Goal: Complete application form

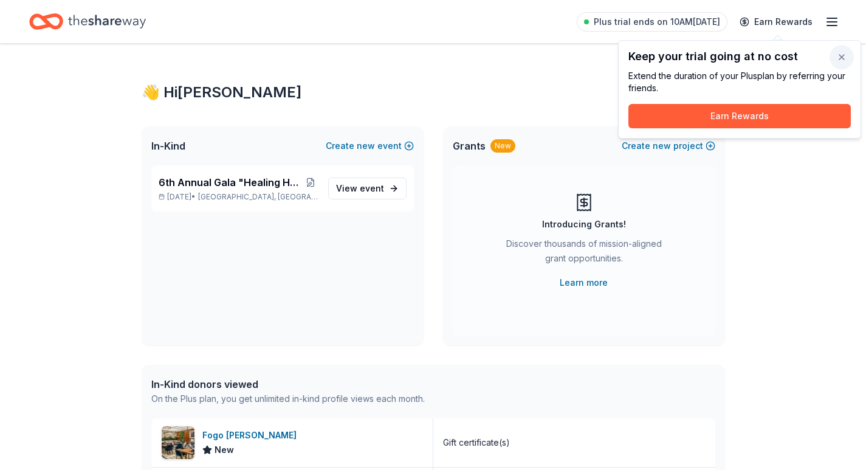
click at [845, 57] on button "button" at bounding box center [842, 57] width 24 height 24
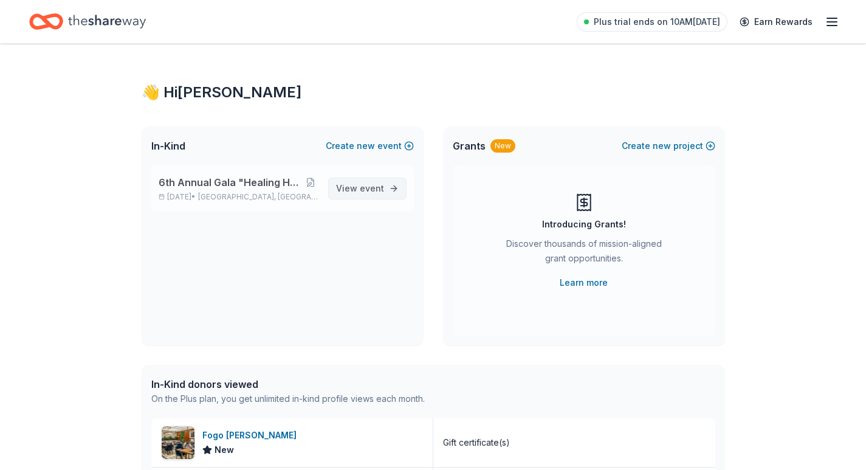
click at [365, 181] on link "View event" at bounding box center [367, 188] width 78 height 22
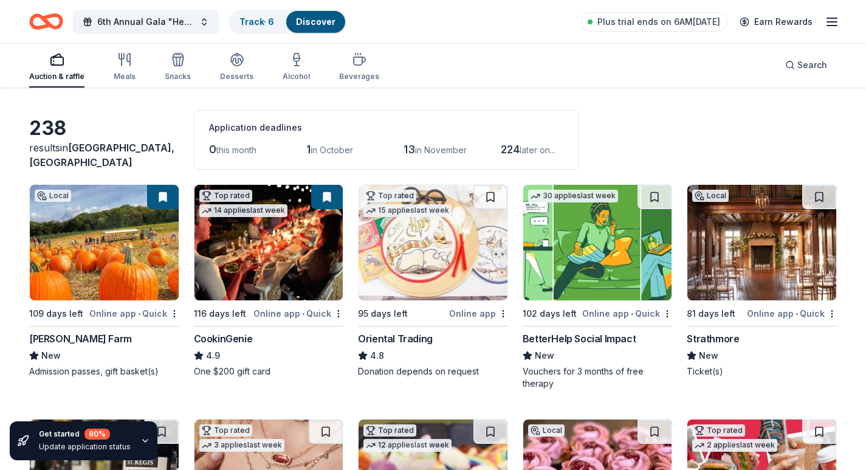
scroll to position [122, 0]
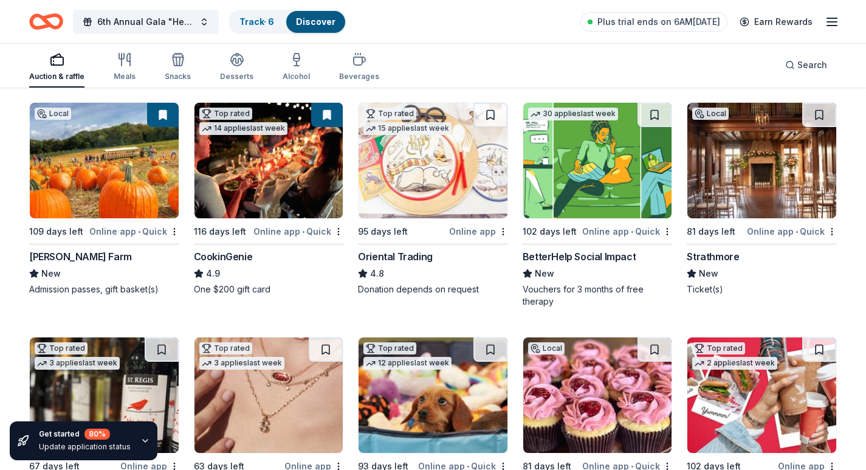
click at [768, 231] on div "Online app • Quick" at bounding box center [792, 231] width 90 height 15
click at [580, 154] on img at bounding box center [597, 160] width 149 height 115
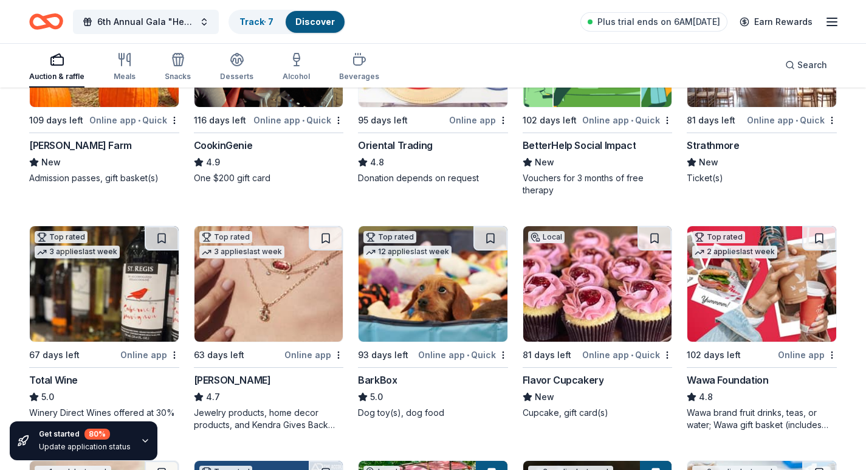
scroll to position [304, 0]
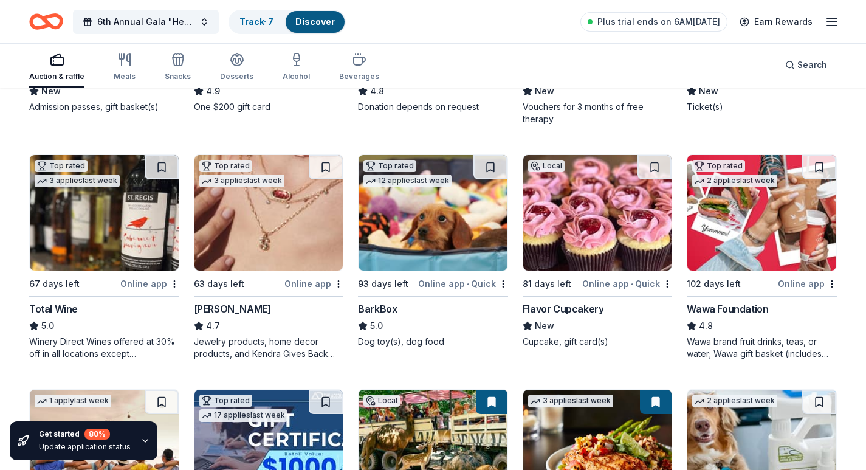
click at [385, 232] on img at bounding box center [433, 212] width 149 height 115
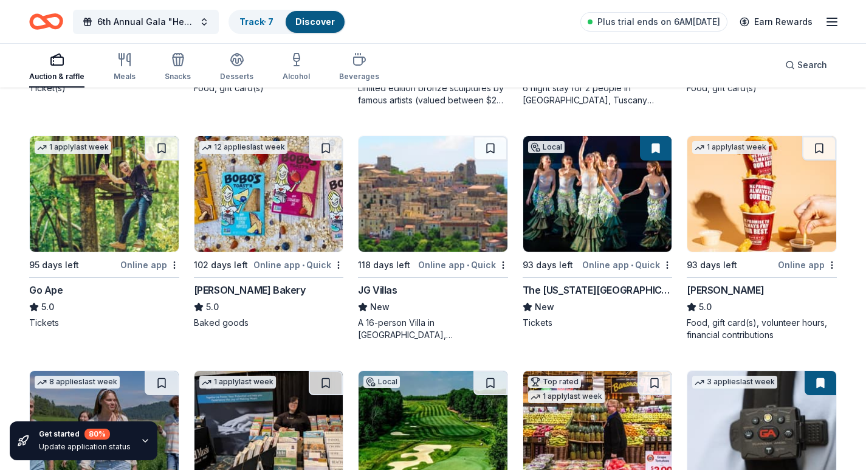
scroll to position [1216, 0]
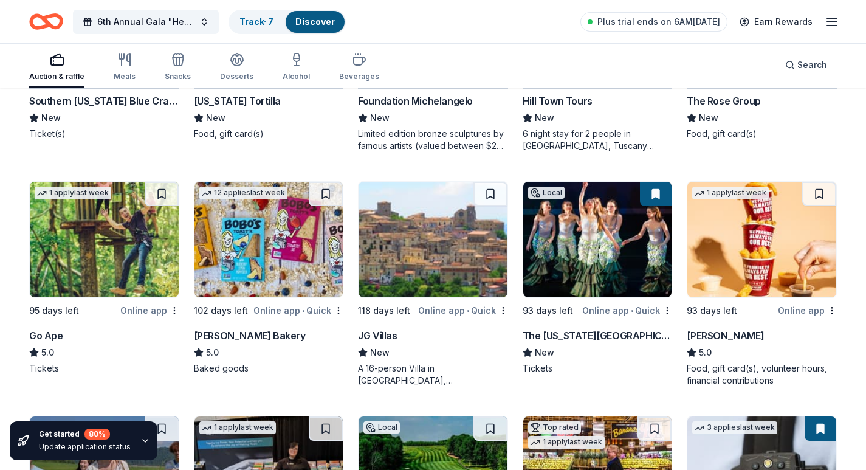
click at [110, 242] on img at bounding box center [104, 239] width 149 height 115
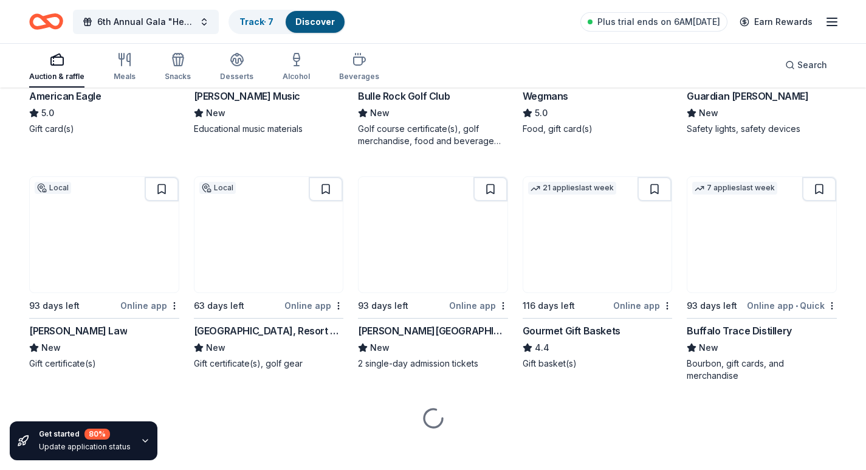
scroll to position [1699, 0]
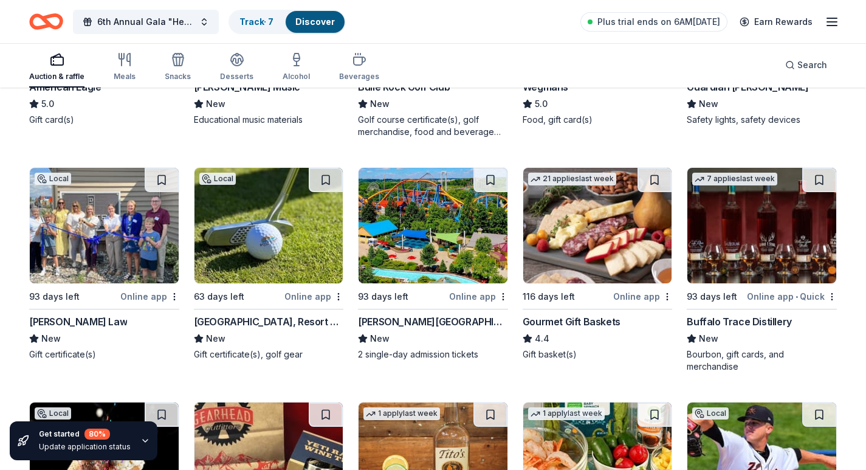
click at [437, 233] on img at bounding box center [433, 225] width 149 height 115
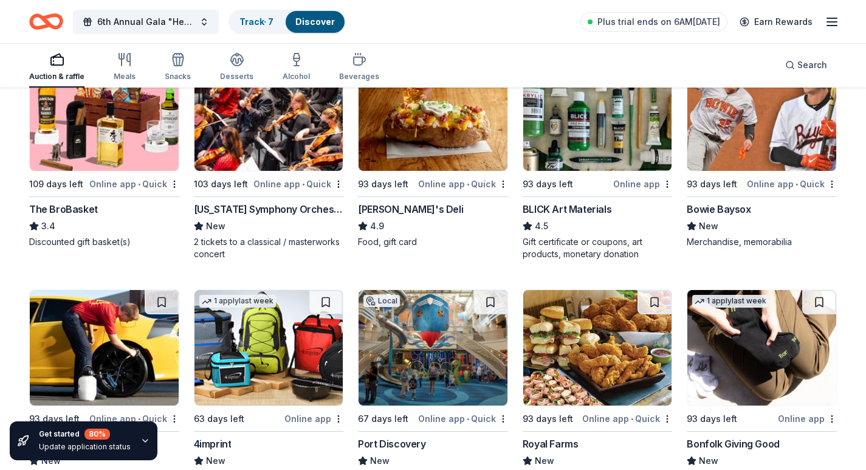
scroll to position [2625, 0]
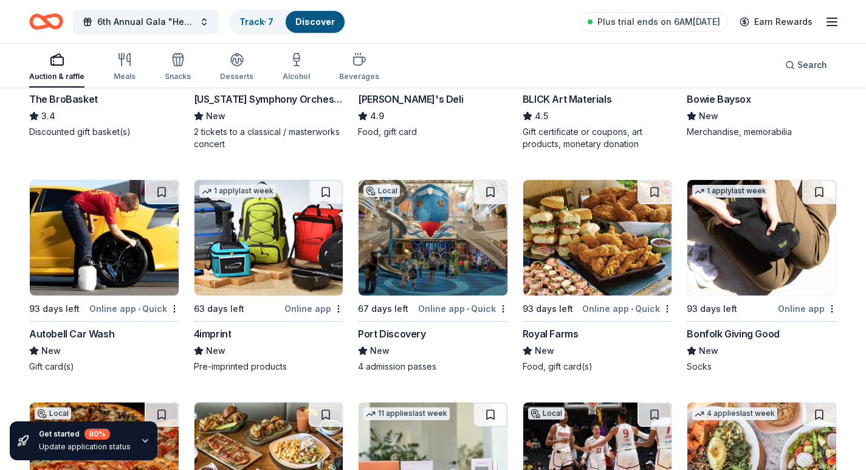
click at [246, 261] on img at bounding box center [268, 237] width 149 height 115
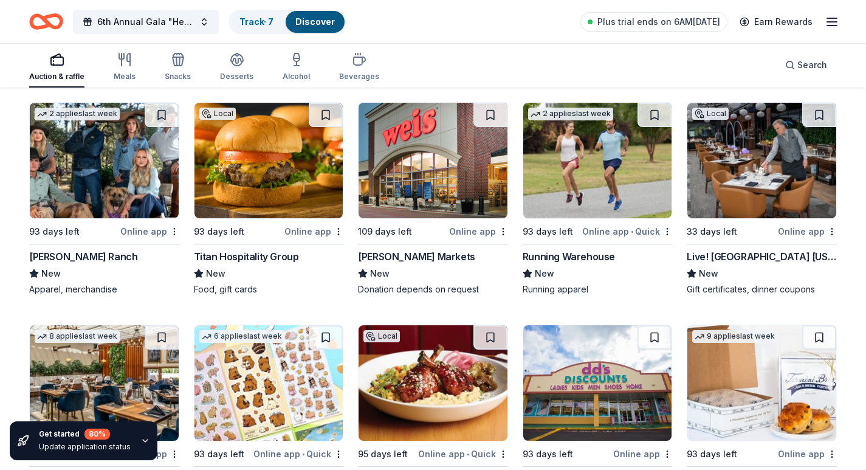
scroll to position [3867, 0]
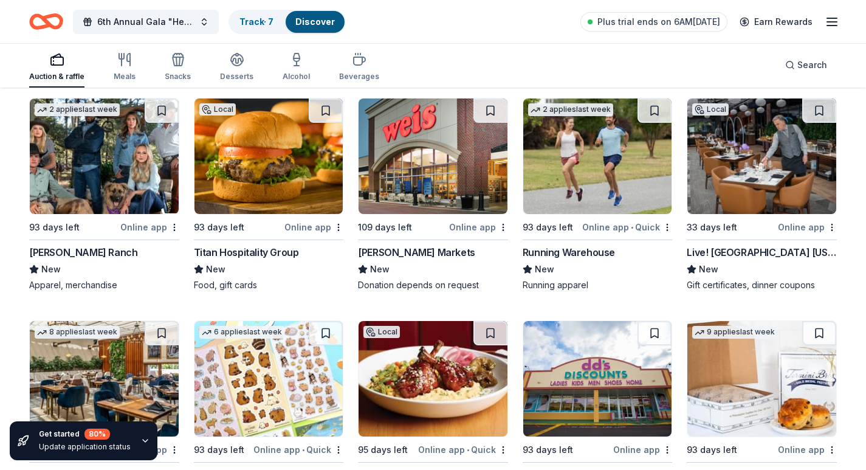
click at [417, 185] on img at bounding box center [433, 155] width 149 height 115
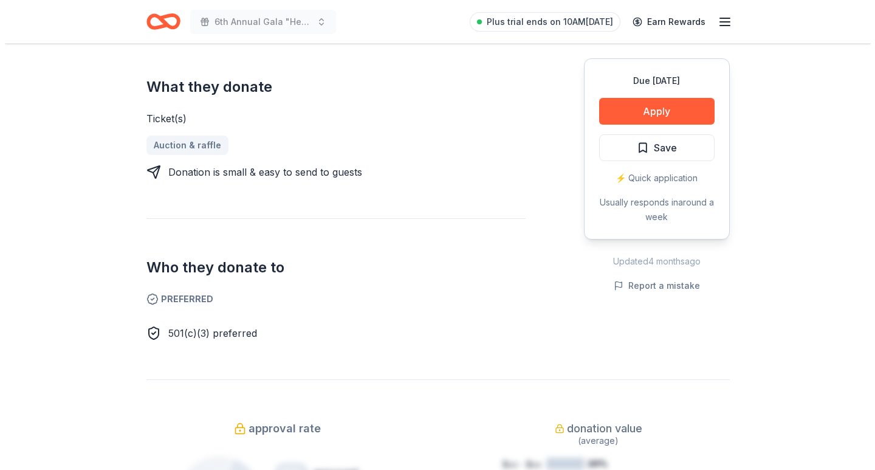
scroll to position [486, 0]
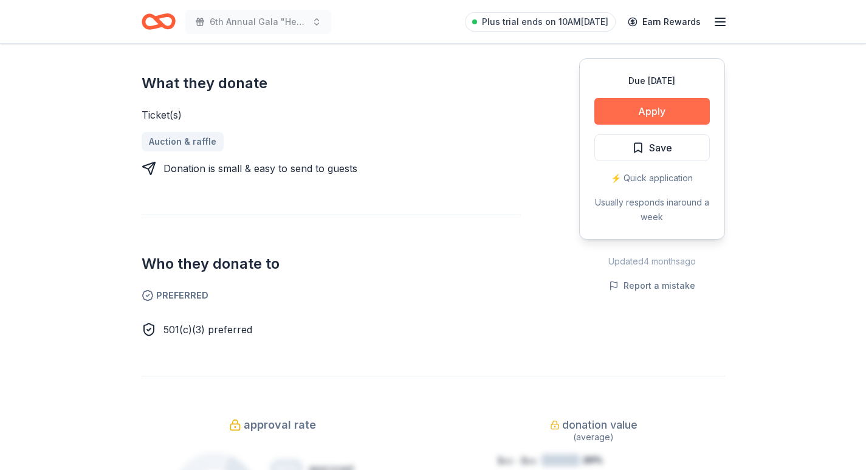
click at [614, 118] on button "Apply" at bounding box center [651, 111] width 115 height 27
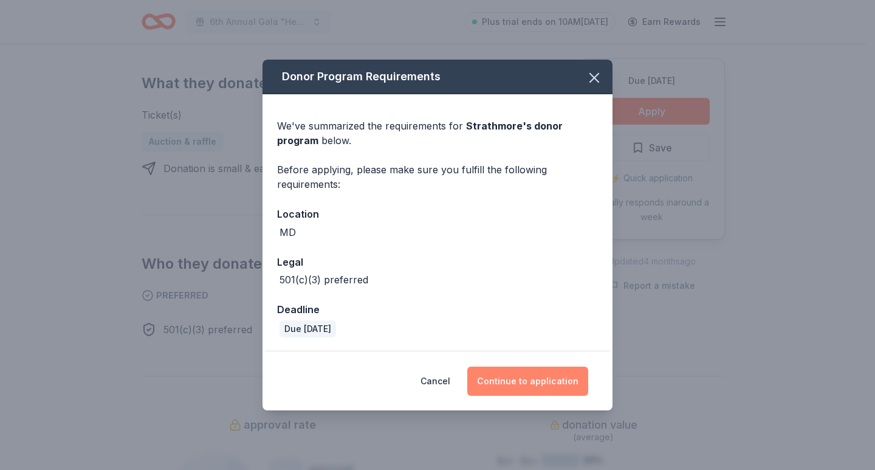
click at [526, 377] on button "Continue to application" at bounding box center [527, 380] width 121 height 29
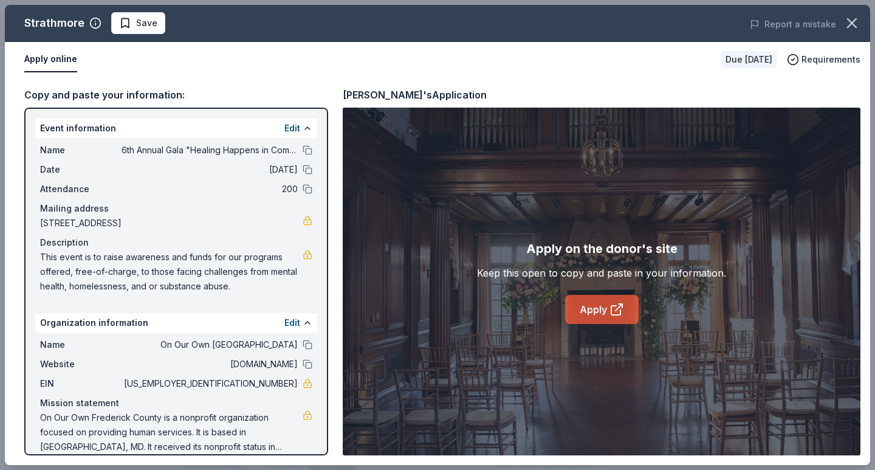
click at [600, 314] on link "Apply" at bounding box center [602, 309] width 74 height 29
drag, startPoint x: 39, startPoint y: 253, endPoint x: 176, endPoint y: 290, distance: 142.1
click at [176, 290] on div "Name 6th Annual Gala "Healing Happens in Community" Date 01/30/26 Attendance 20…" at bounding box center [176, 218] width 282 height 160
click at [591, 312] on link "Apply" at bounding box center [602, 309] width 74 height 29
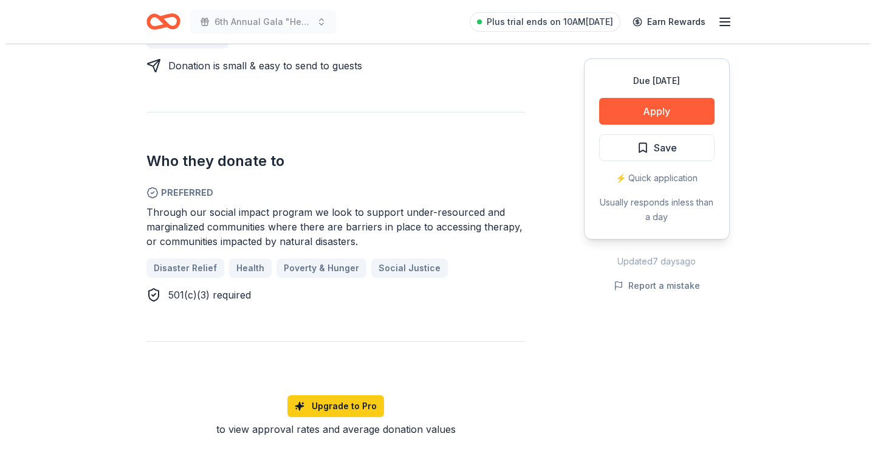
scroll to position [608, 0]
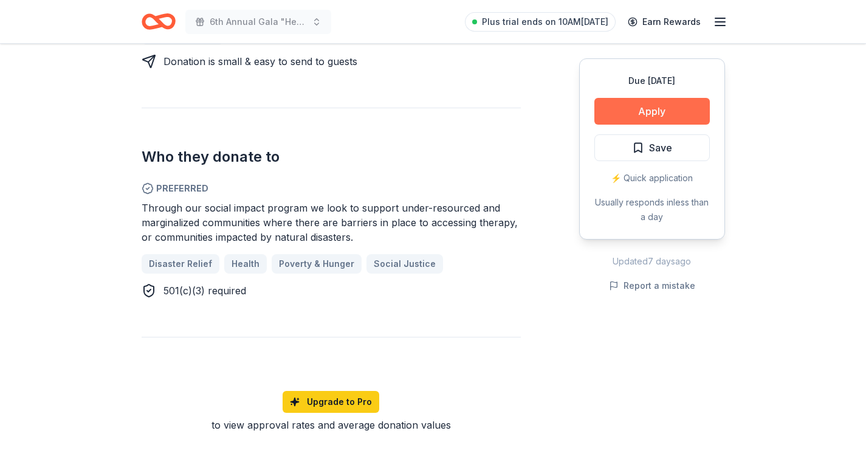
click at [647, 108] on button "Apply" at bounding box center [651, 111] width 115 height 27
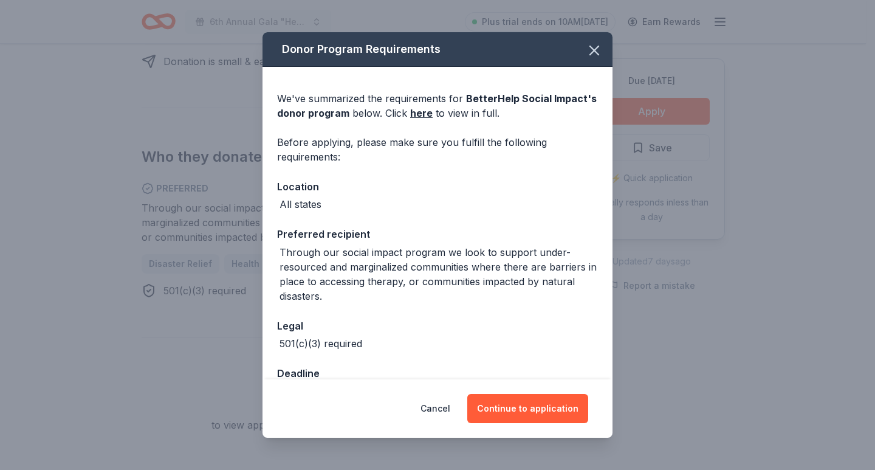
scroll to position [36, 0]
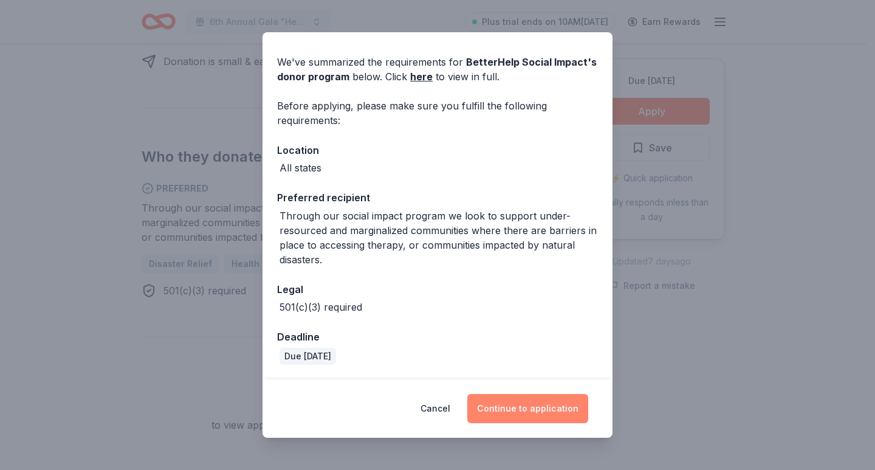
click at [506, 402] on button "Continue to application" at bounding box center [527, 408] width 121 height 29
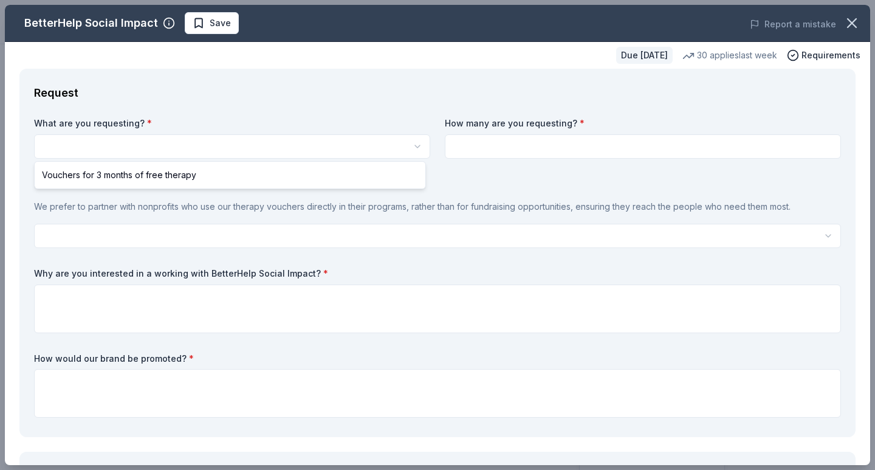
select select "Vouchers for 3 months of free therapy"
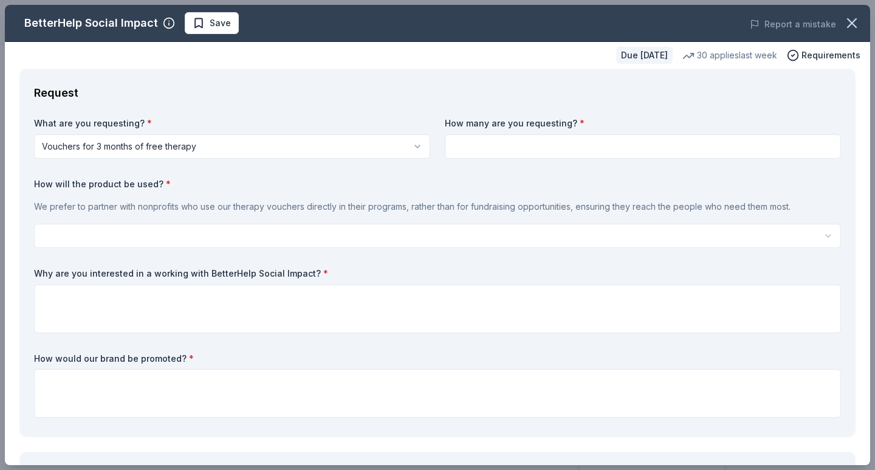
click at [491, 145] on input at bounding box center [643, 146] width 396 height 24
type input "1"
type input "2"
click at [66, 232] on html "6th Annual Gala "Healing Happens in Community" Plus trial ends on 10AM, 9/30 Ea…" at bounding box center [437, 235] width 875 height 470
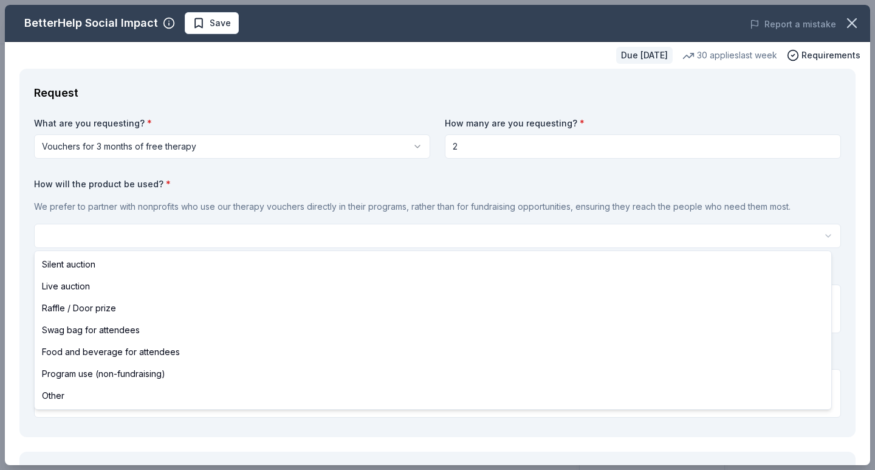
select select "silentAuction"
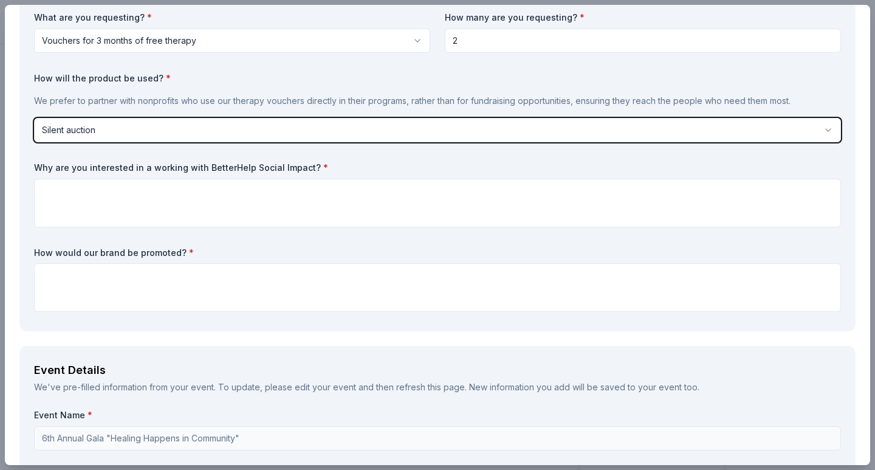
scroll to position [122, 0]
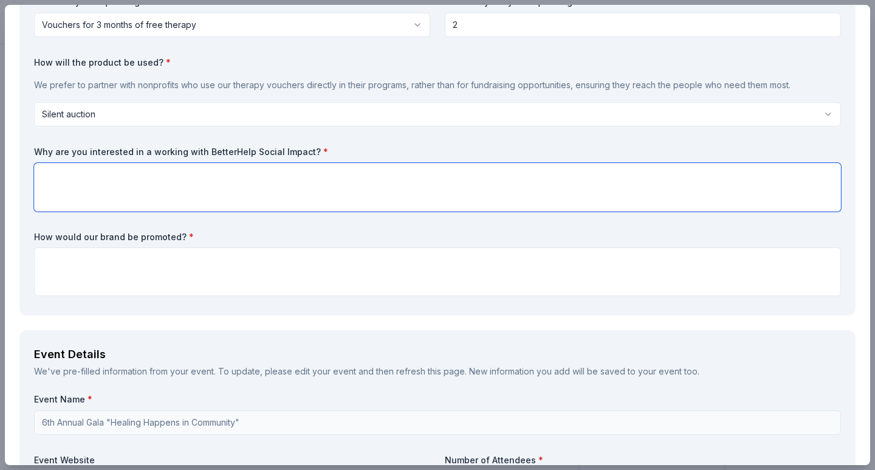
click at [73, 174] on textarea at bounding box center [437, 187] width 807 height 49
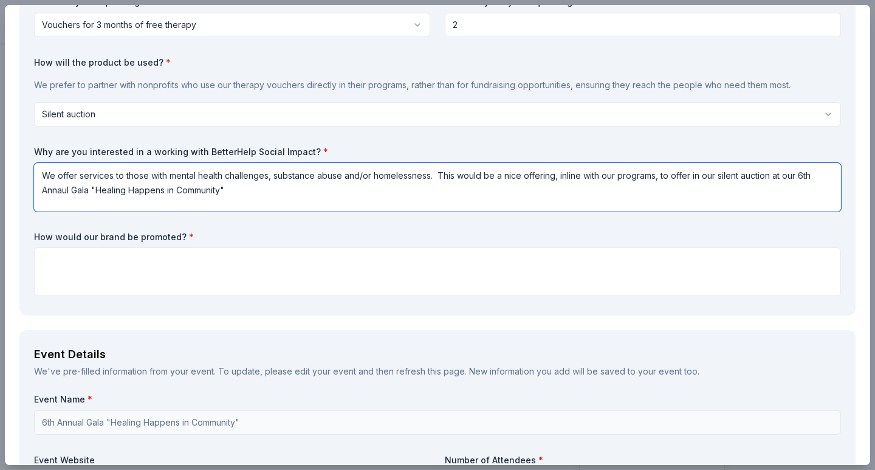
type textarea "We offer services to those with mental health challenges, substance abuse and/o…"
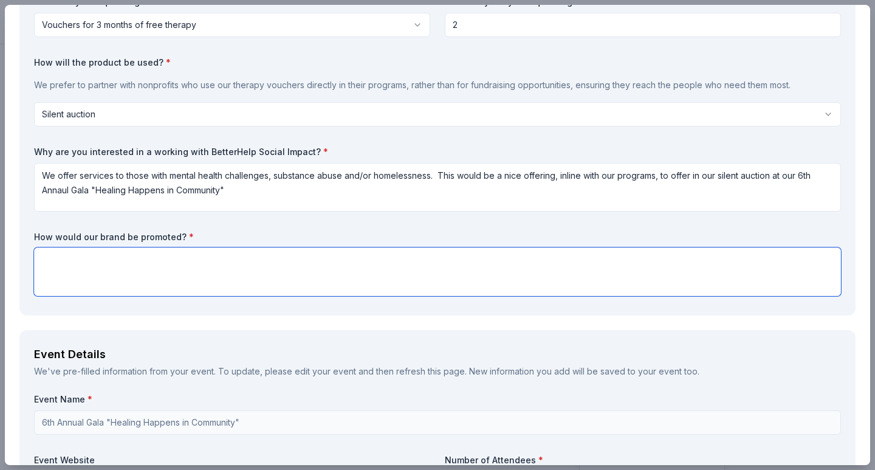
click at [65, 255] on textarea at bounding box center [437, 271] width 807 height 49
click at [143, 261] on textarea "at the event, on signage, on our website" at bounding box center [437, 271] width 807 height 49
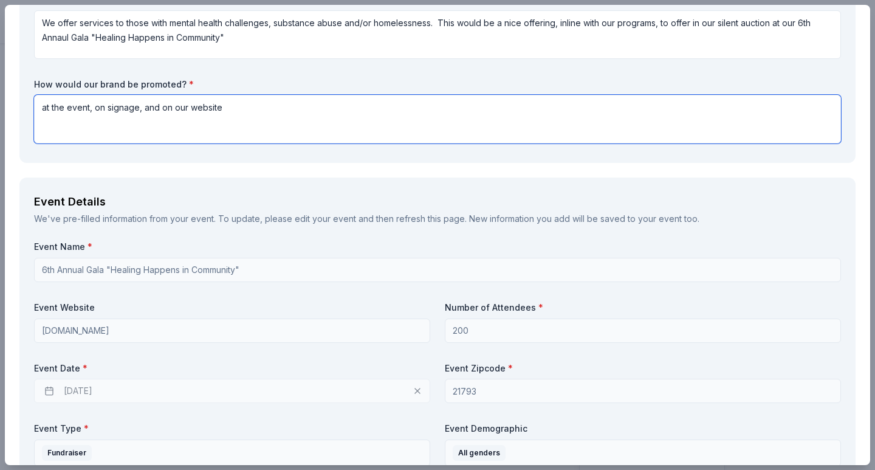
scroll to position [304, 0]
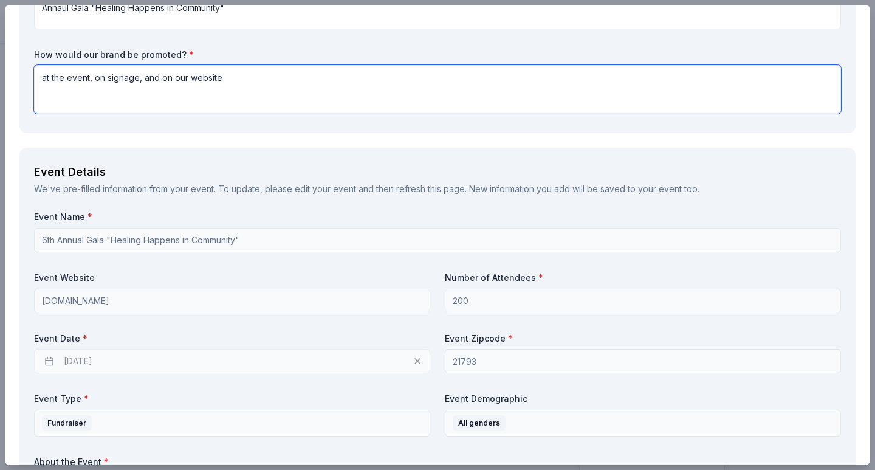
type textarea "at the event, on signage, and on our website"
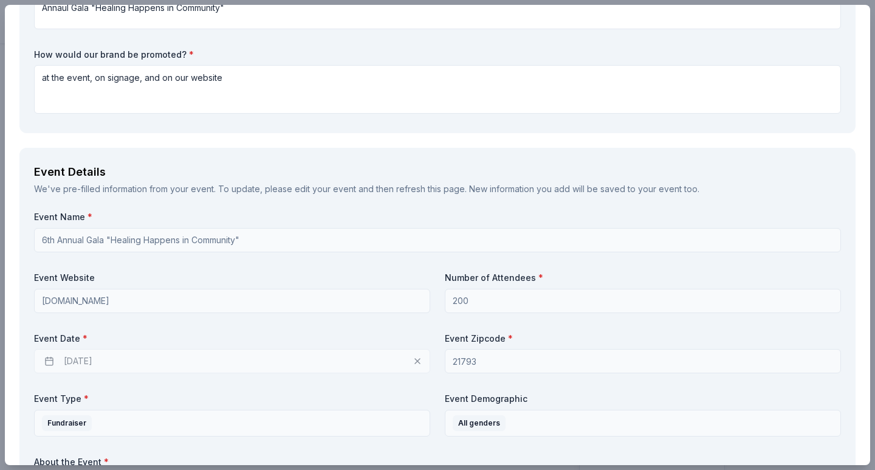
click at [97, 362] on div "01/29/2026" at bounding box center [232, 361] width 396 height 24
click at [114, 359] on div "01/29/2026" at bounding box center [232, 361] width 396 height 24
click at [50, 360] on div "01/29/2026" at bounding box center [232, 361] width 396 height 24
click at [410, 357] on div "01/29/2026" at bounding box center [232, 361] width 396 height 24
click at [411, 361] on div "01/29/2026" at bounding box center [232, 361] width 396 height 24
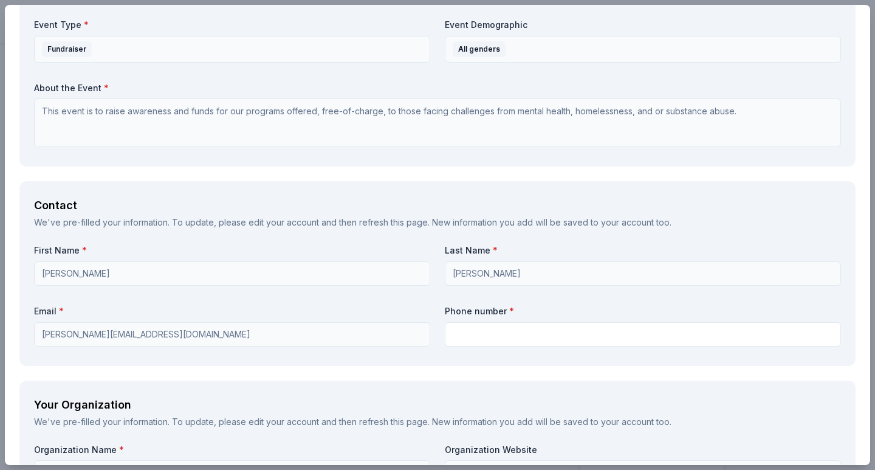
scroll to position [729, 0]
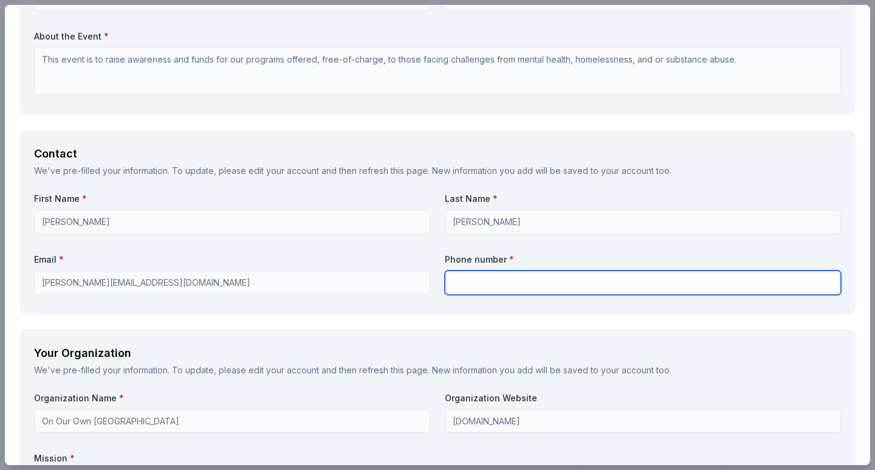
click at [457, 280] on input "text" at bounding box center [643, 282] width 396 height 24
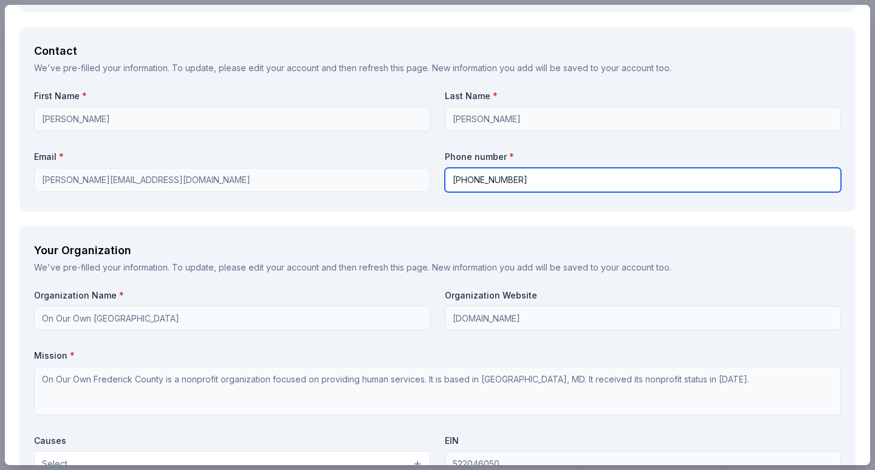
scroll to position [851, 0]
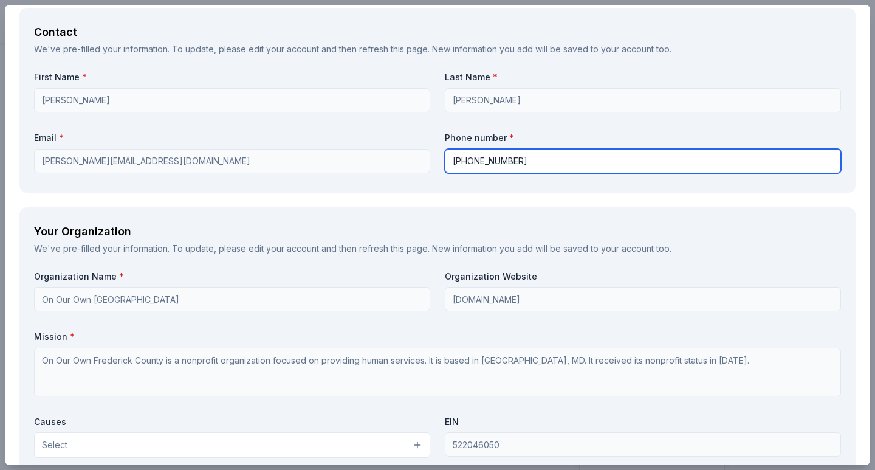
type input "301-676-3495"
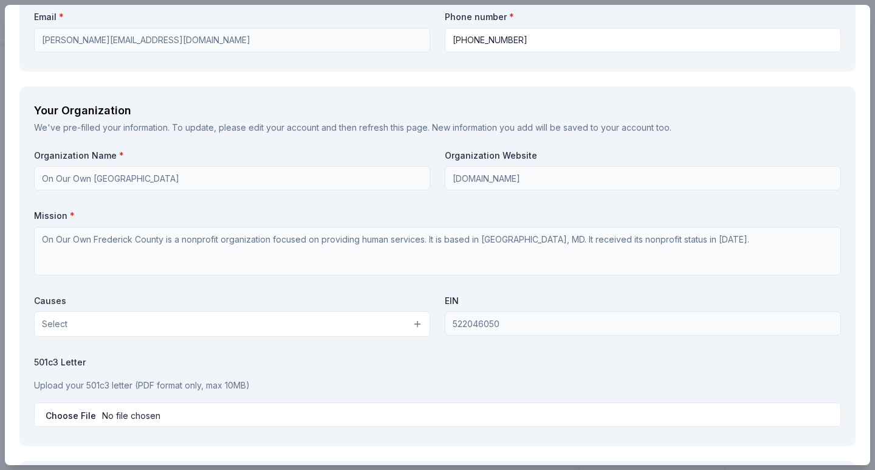
scroll to position [972, 0]
click at [162, 318] on button "Select" at bounding box center [232, 324] width 396 height 26
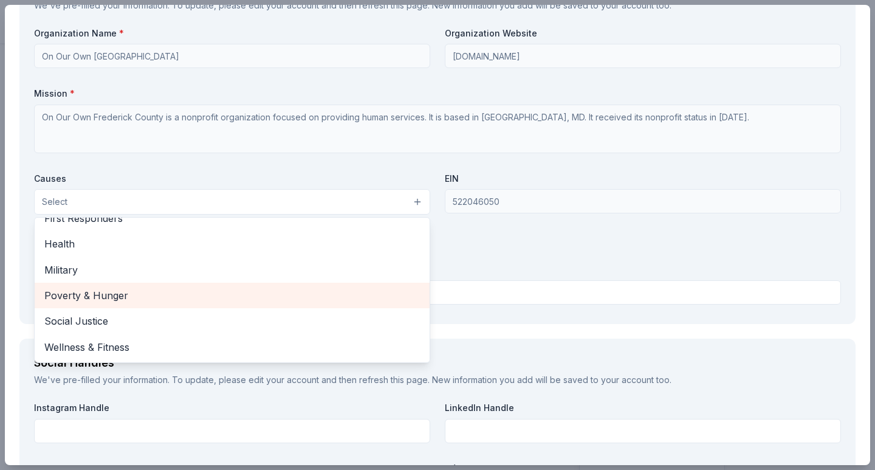
scroll to position [1155, 0]
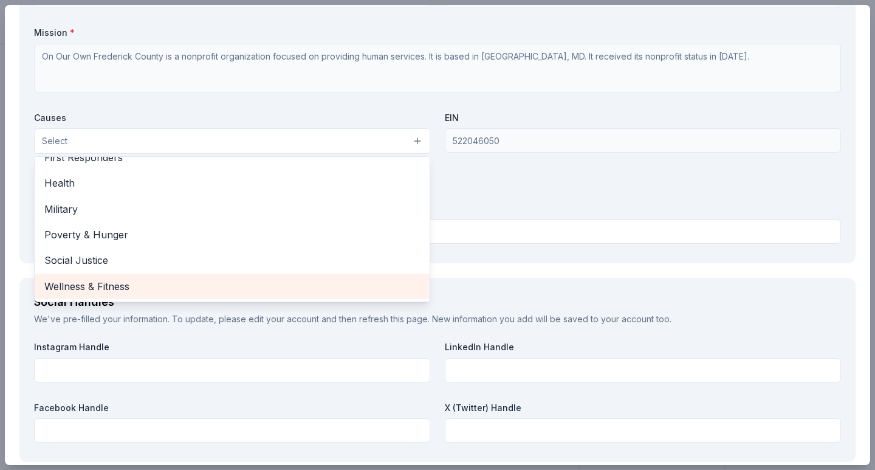
click at [81, 289] on span "Wellness & Fitness" at bounding box center [232, 286] width 376 height 16
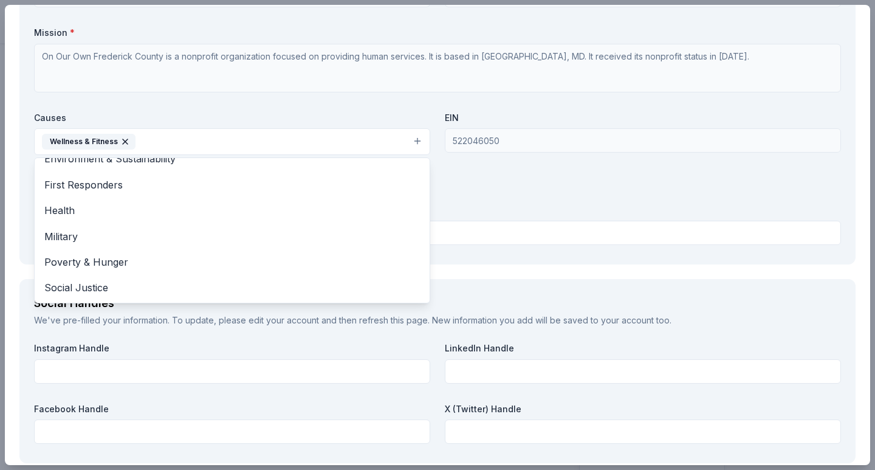
click at [453, 140] on div "Organization Name * On Our Own Frederick County Organization Website onourownfr…" at bounding box center [437, 108] width 807 height 283
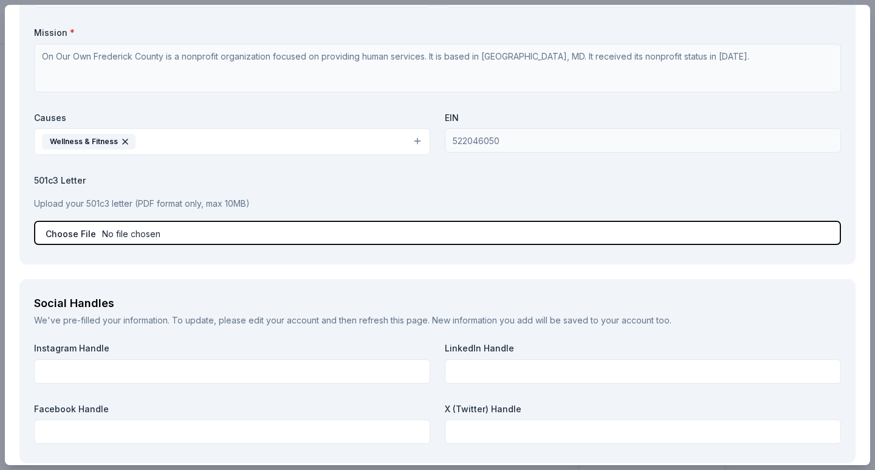
click at [118, 233] on input "file" at bounding box center [437, 233] width 807 height 24
type input "C:\fakepath\OOOFC Letter from IRS tax-exempt.pdf"
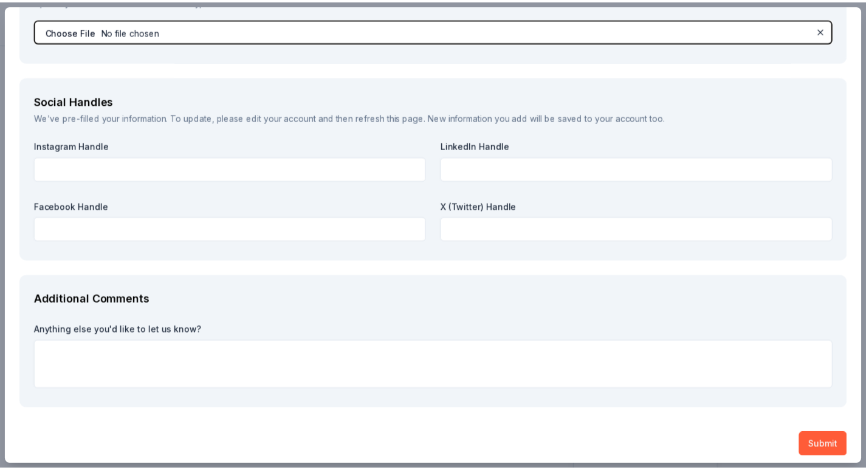
scroll to position [1364, 0]
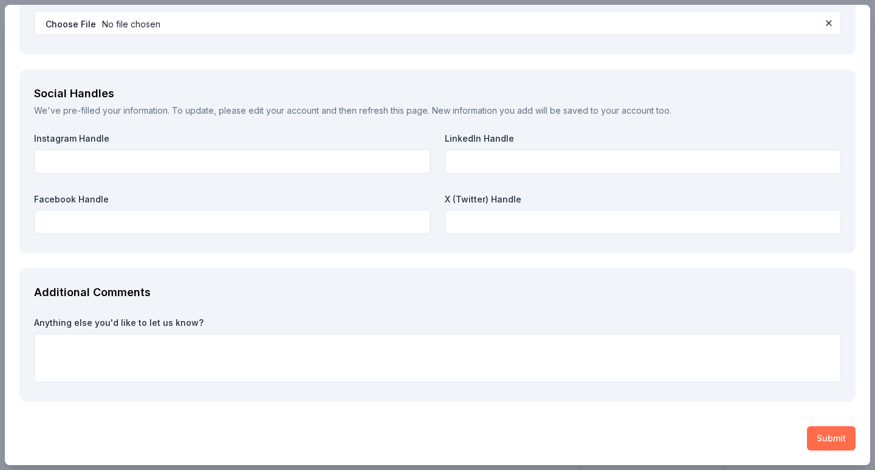
click at [808, 438] on button "Submit" at bounding box center [831, 438] width 49 height 24
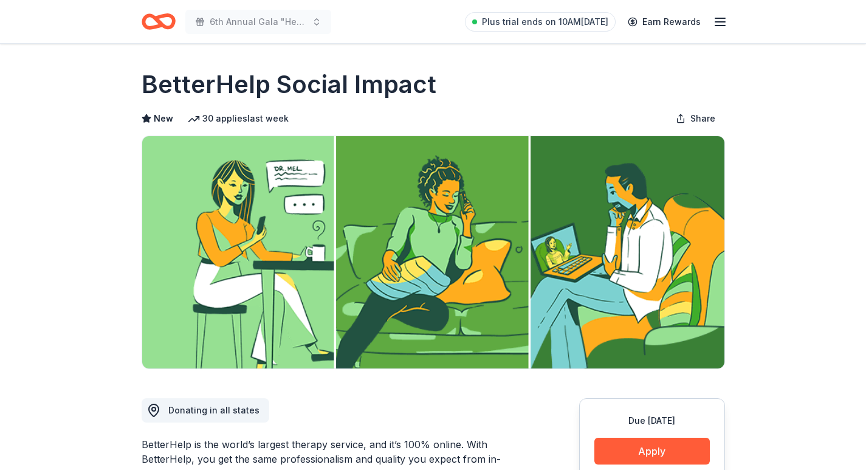
scroll to position [0, 0]
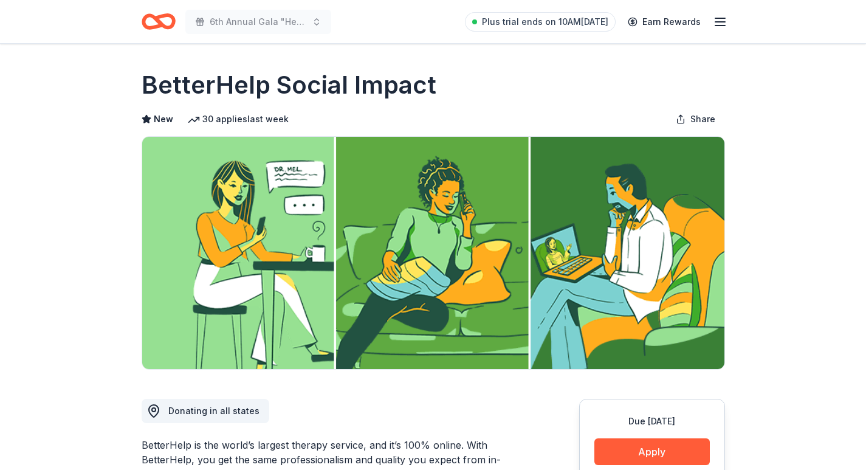
drag, startPoint x: 205, startPoint y: 253, endPoint x: 108, endPoint y: 286, distance: 101.9
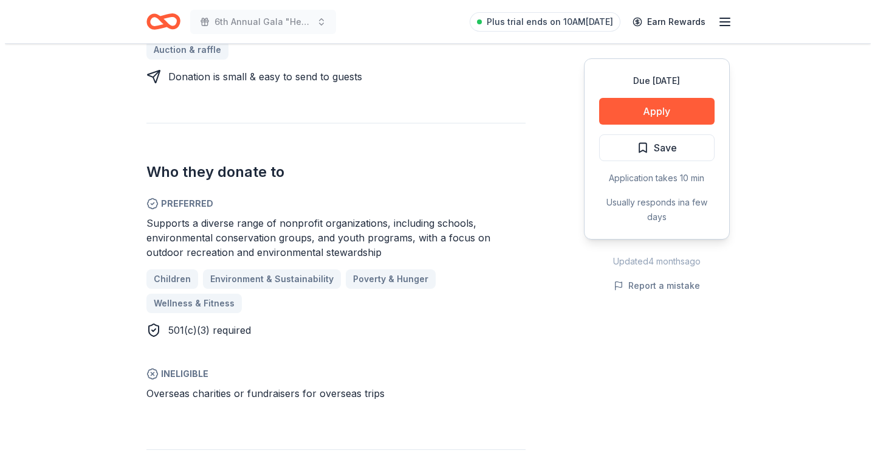
scroll to position [583, 0]
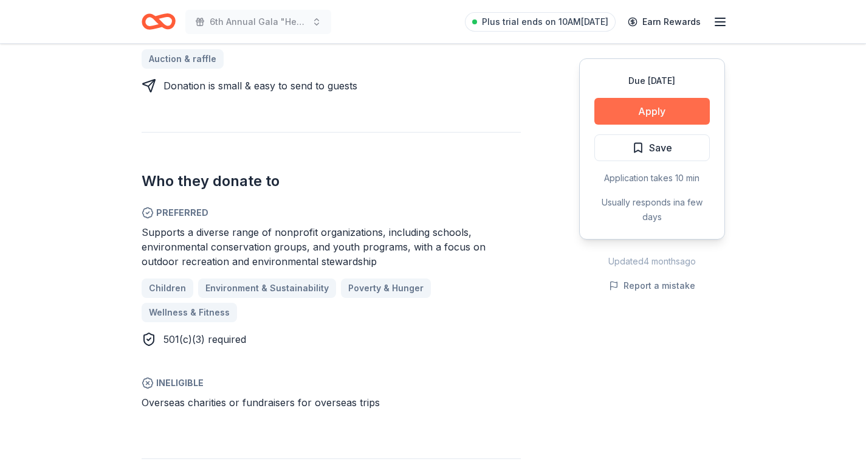
click at [608, 109] on button "Apply" at bounding box center [651, 111] width 115 height 27
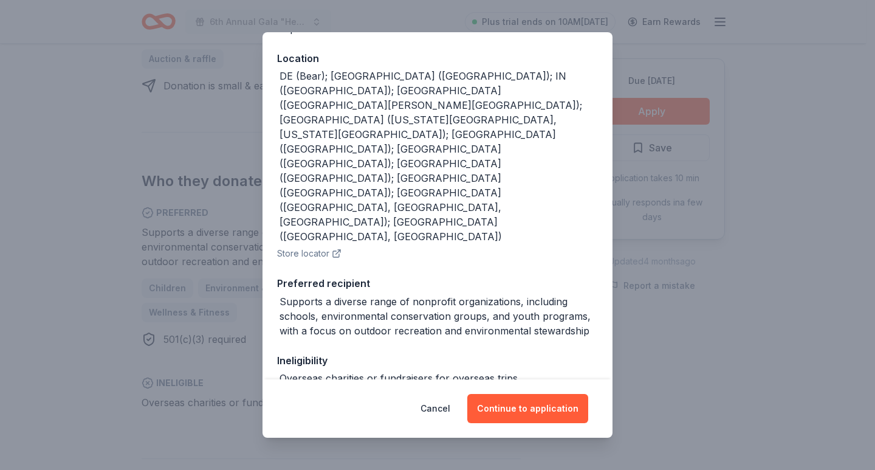
scroll to position [130, 0]
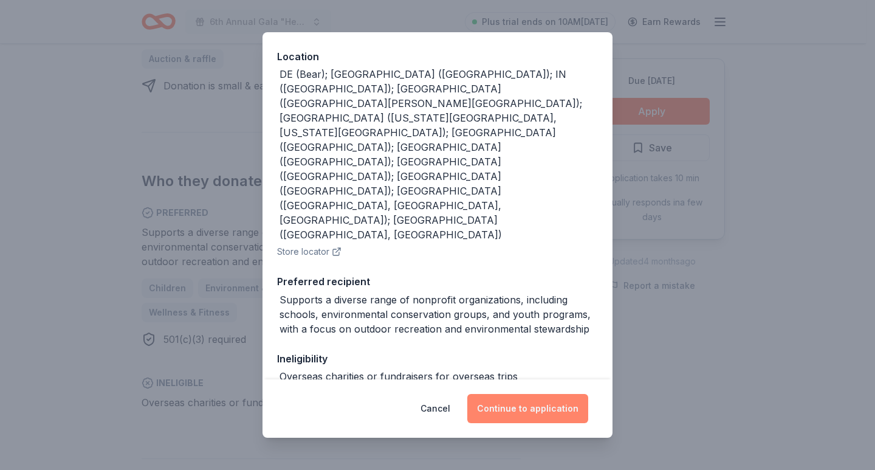
click at [529, 405] on button "Continue to application" at bounding box center [527, 408] width 121 height 29
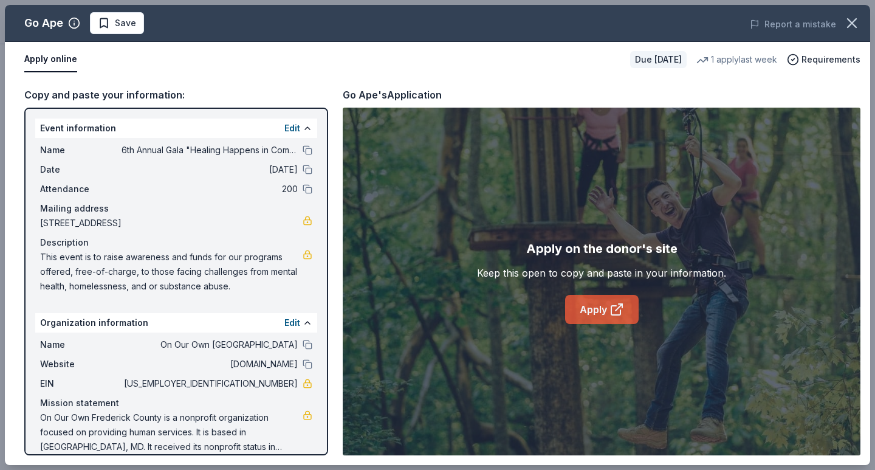
click at [602, 306] on link "Apply" at bounding box center [602, 309] width 74 height 29
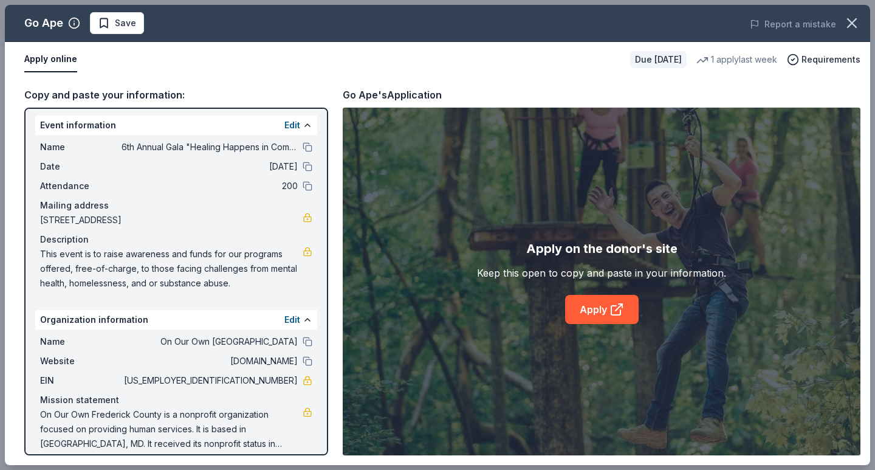
scroll to position [0, 0]
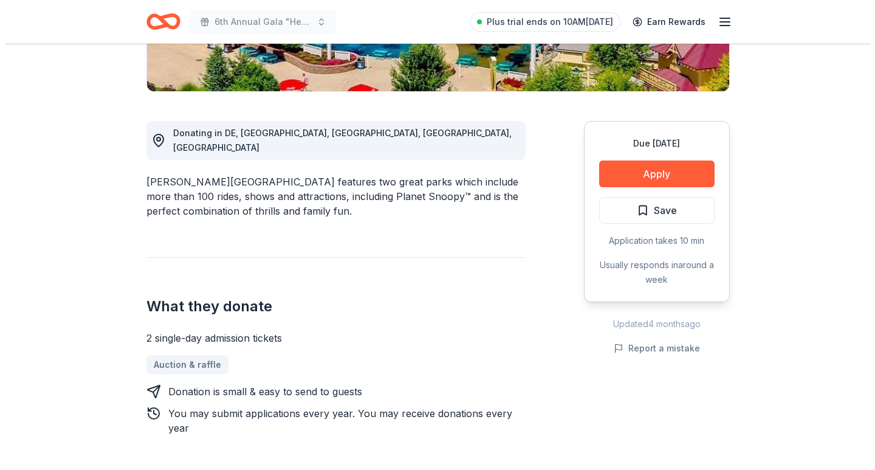
scroll to position [304, 0]
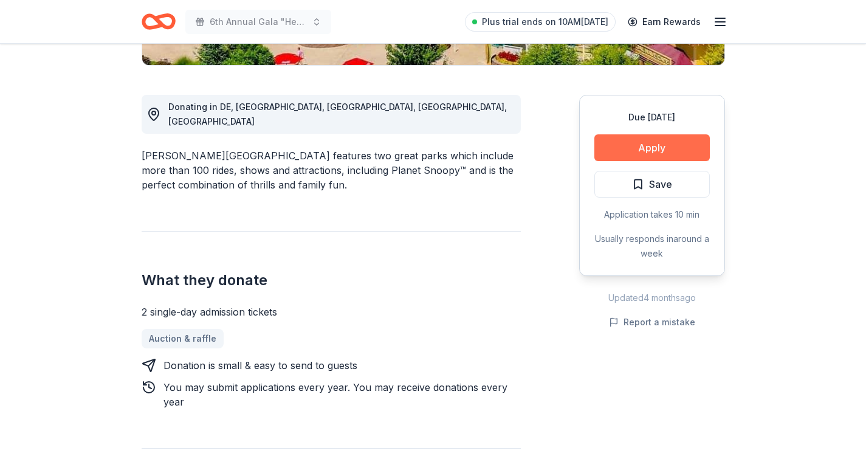
click at [638, 153] on button "Apply" at bounding box center [651, 147] width 115 height 27
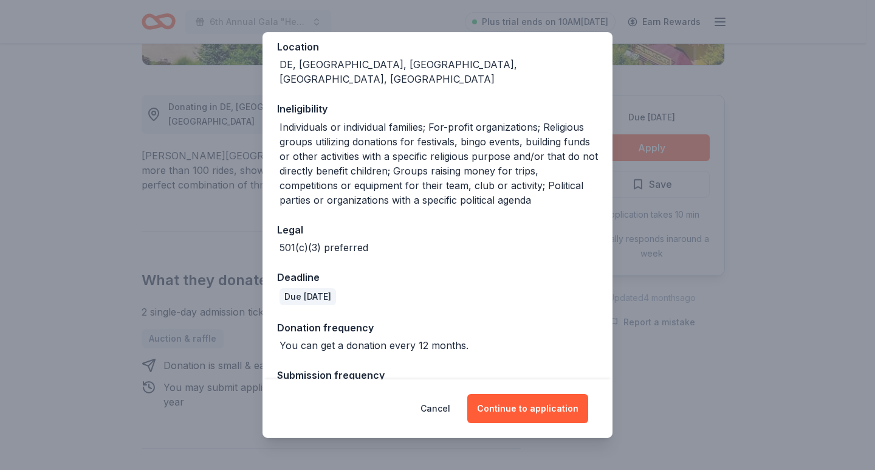
scroll to position [160, 0]
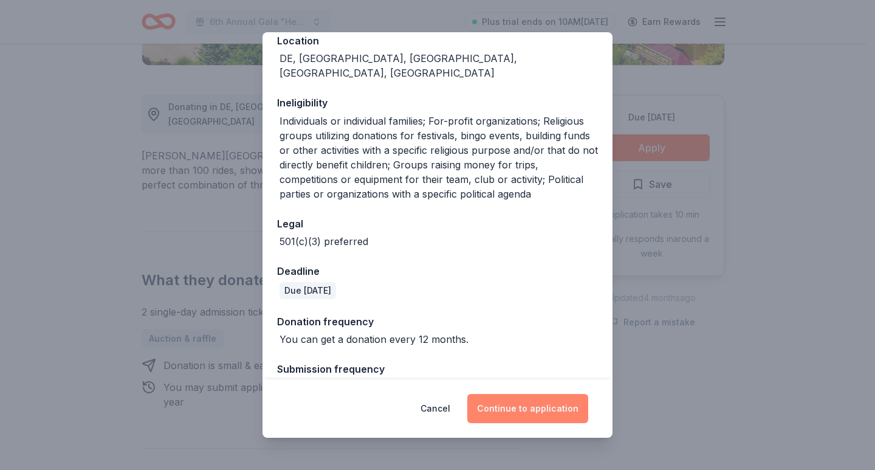
click at [509, 410] on button "Continue to application" at bounding box center [527, 408] width 121 height 29
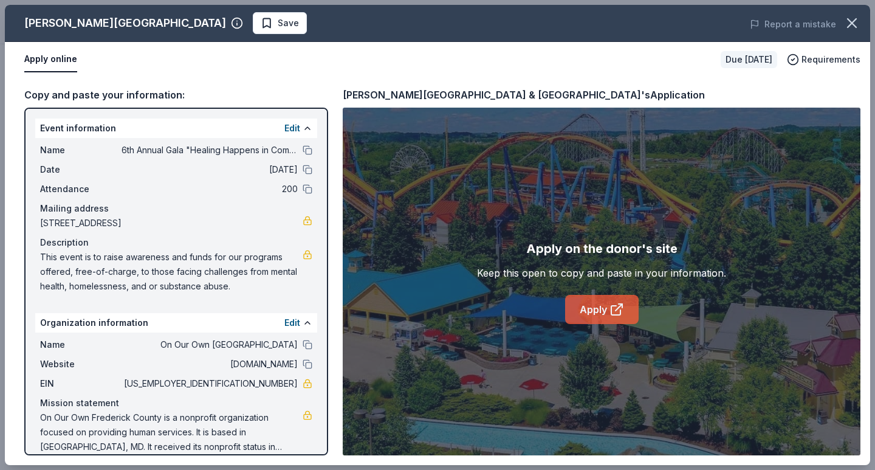
click at [593, 306] on link "Apply" at bounding box center [602, 309] width 74 height 29
click at [595, 308] on link "Apply" at bounding box center [602, 309] width 74 height 29
click at [591, 310] on link "Apply" at bounding box center [602, 309] width 74 height 29
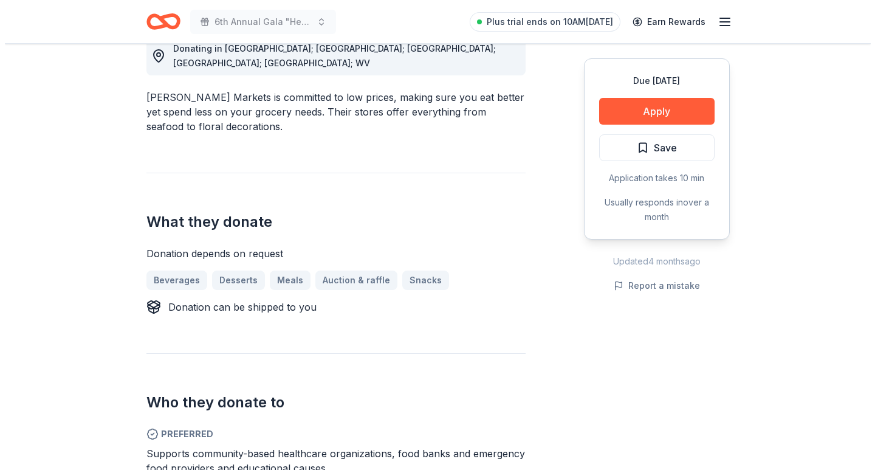
scroll to position [365, 0]
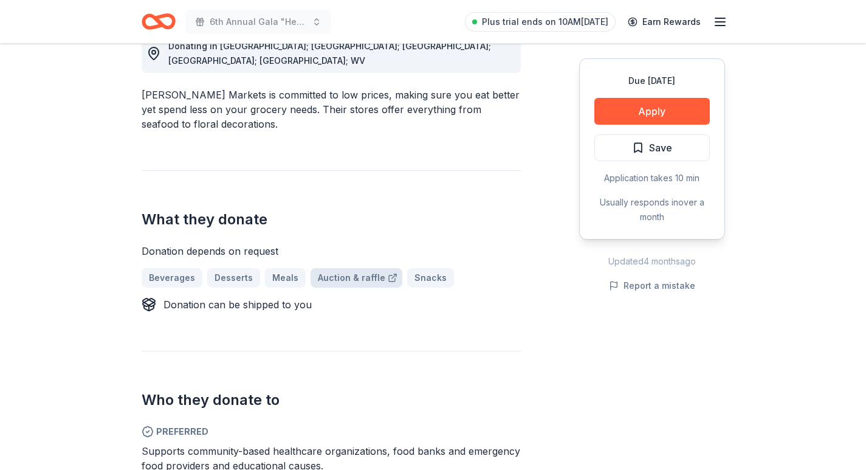
click at [328, 268] on link "Auction & raffle" at bounding box center [357, 277] width 92 height 19
click at [608, 106] on button "Apply" at bounding box center [651, 111] width 115 height 27
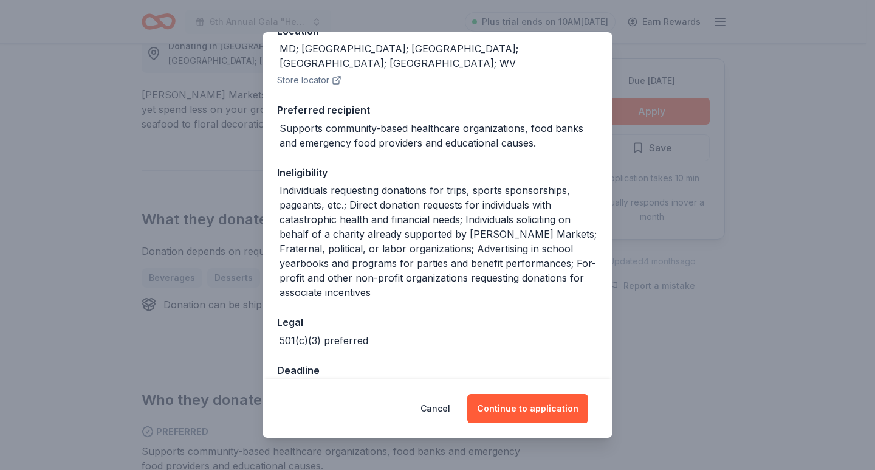
scroll to position [174, 0]
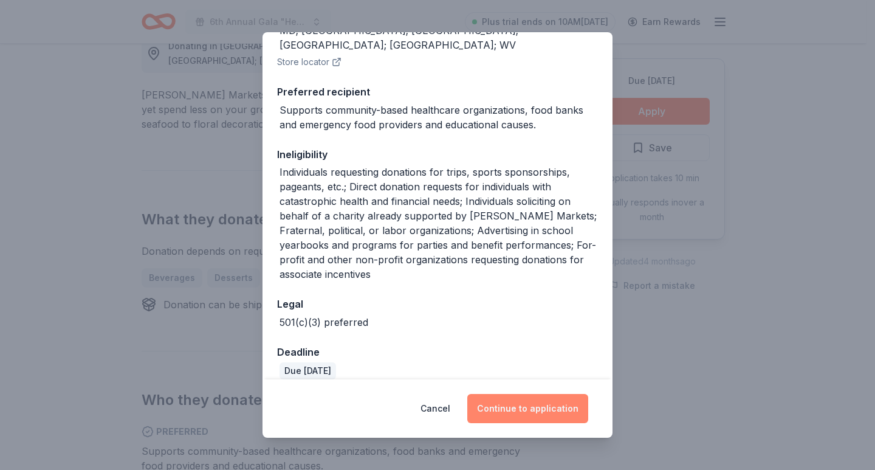
click at [514, 405] on button "Continue to application" at bounding box center [527, 408] width 121 height 29
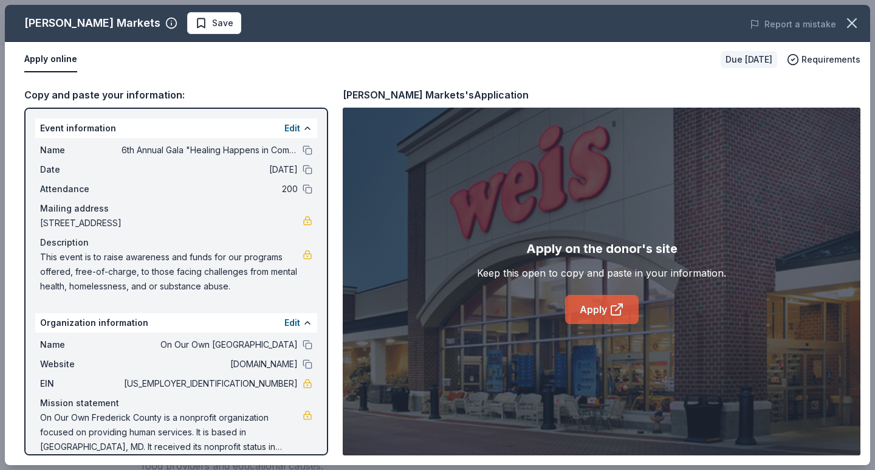
click at [591, 316] on link "Apply" at bounding box center [602, 309] width 74 height 29
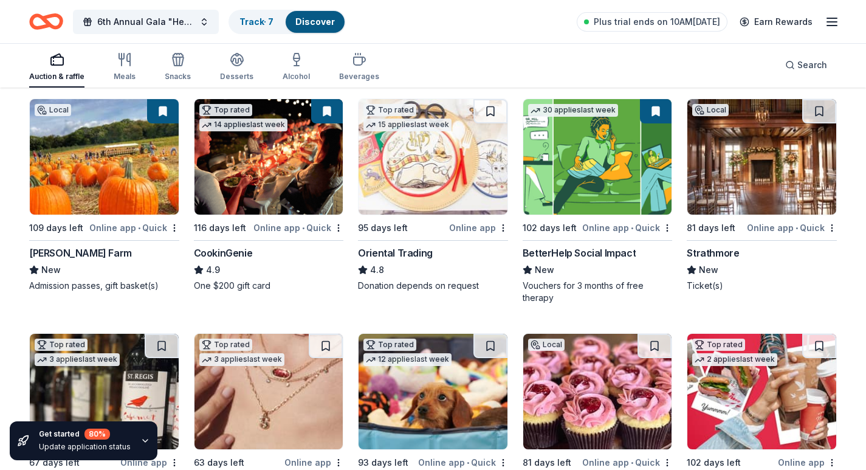
scroll to position [122, 0]
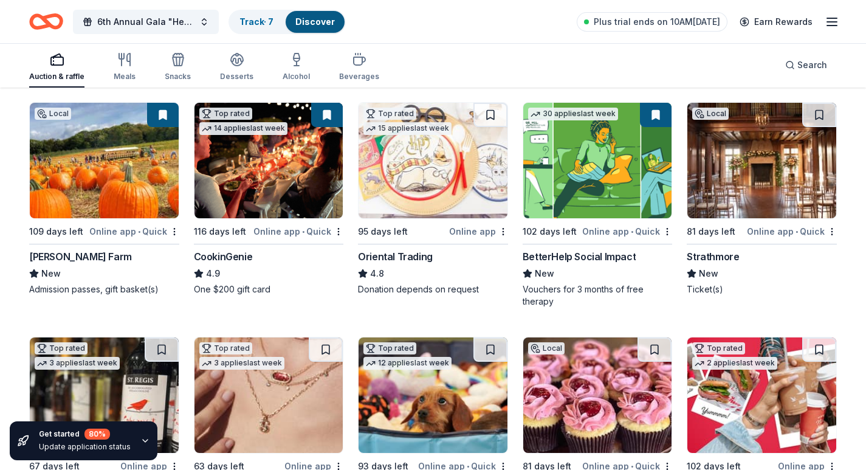
click at [272, 174] on img at bounding box center [268, 160] width 149 height 115
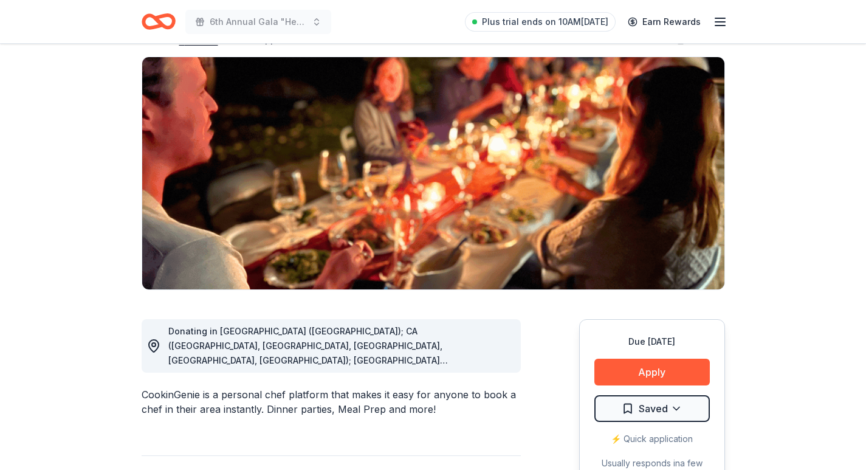
scroll to position [243, 0]
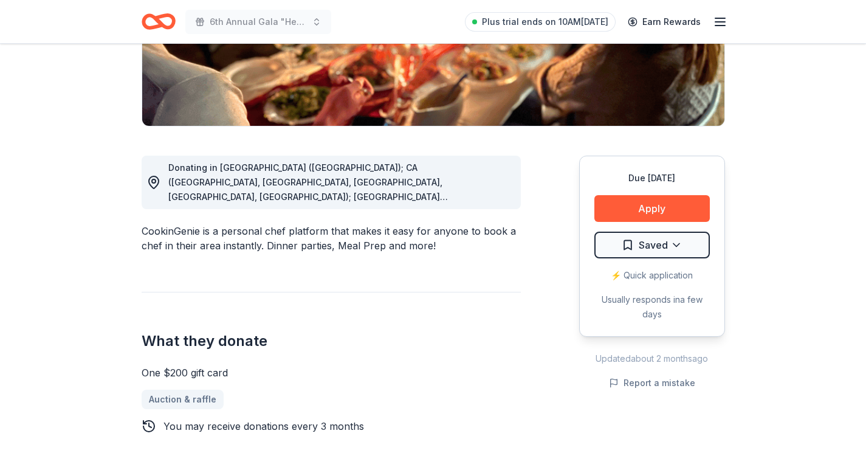
click at [289, 197] on span "Donating in [GEOGRAPHIC_DATA] ([GEOGRAPHIC_DATA]); CA ([GEOGRAPHIC_DATA], [GEOG…" at bounding box center [329, 313] width 322 height 302
click at [151, 184] on icon at bounding box center [153, 182] width 15 height 15
click at [484, 199] on span "Donating in AZ (Maricopa County); CA (Los Angeles County, Riverside County, San…" at bounding box center [329, 313] width 322 height 302
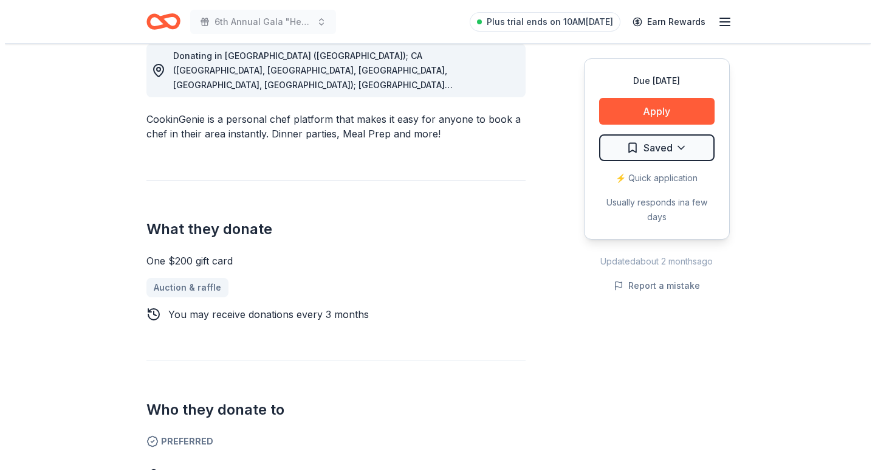
scroll to position [365, 0]
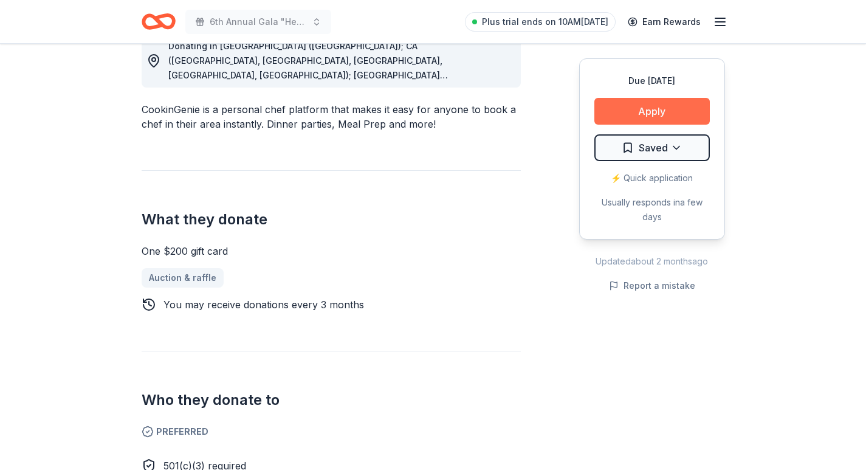
click at [635, 112] on button "Apply" at bounding box center [651, 111] width 115 height 27
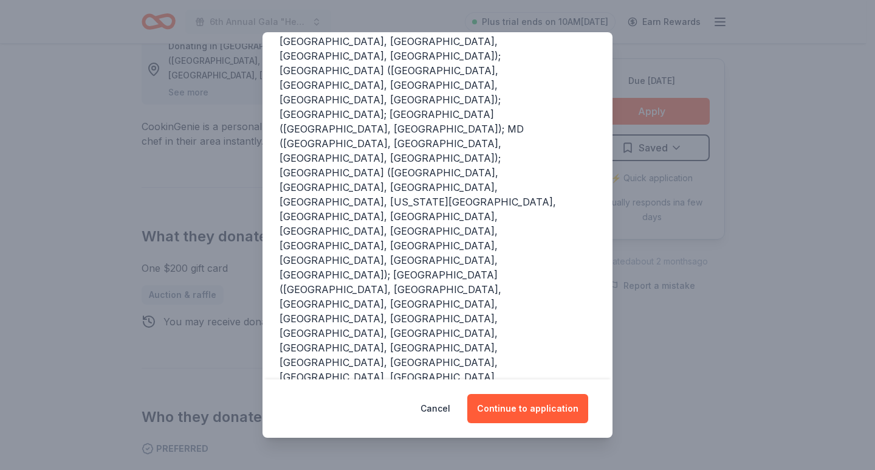
scroll to position [212, 0]
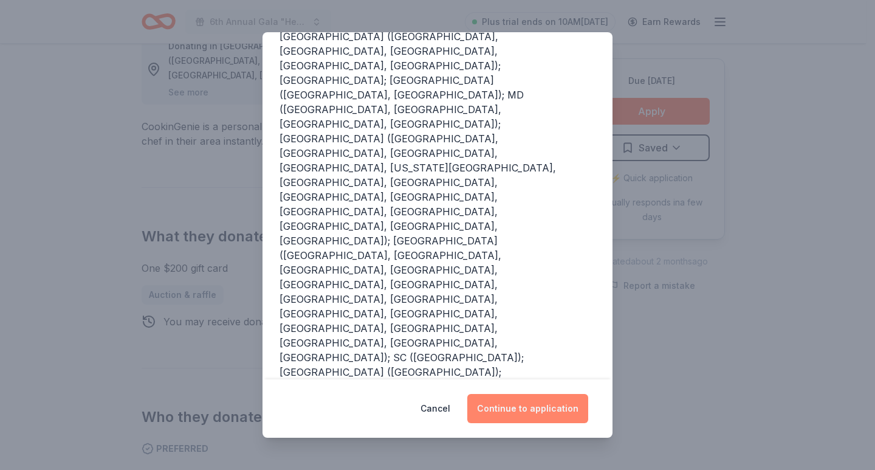
click at [509, 402] on button "Continue to application" at bounding box center [527, 408] width 121 height 29
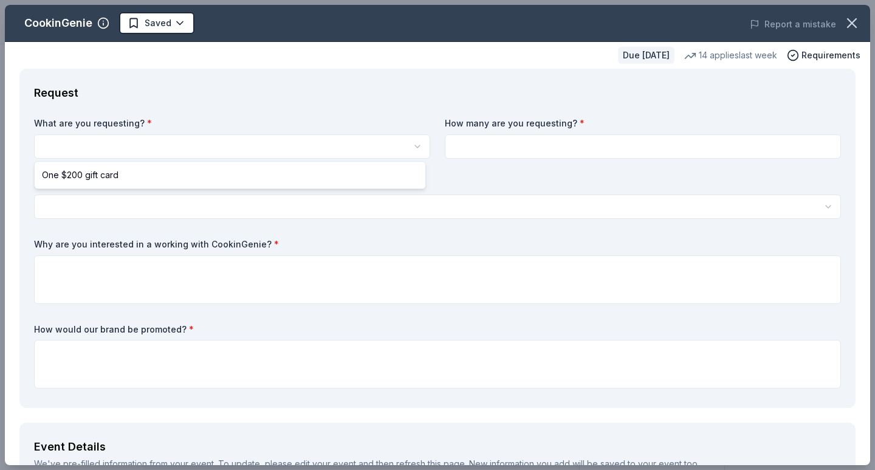
scroll to position [0, 0]
select select "One $200 gift card"
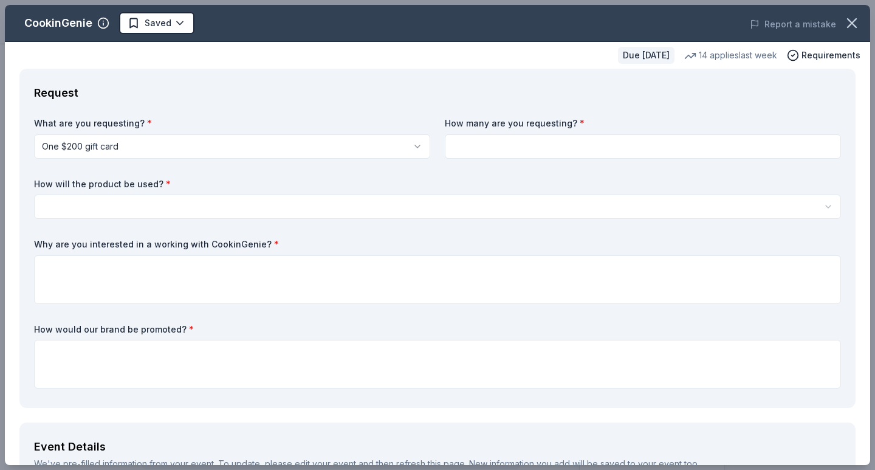
click at [481, 148] on input at bounding box center [643, 146] width 396 height 24
click at [481, 149] on input at bounding box center [643, 146] width 396 height 24
type input "2"
click at [70, 204] on html "6th Annual Gala "Healing Happens in Community" Plus trial ends on 10AM, 9/30 Ea…" at bounding box center [437, 235] width 875 height 470
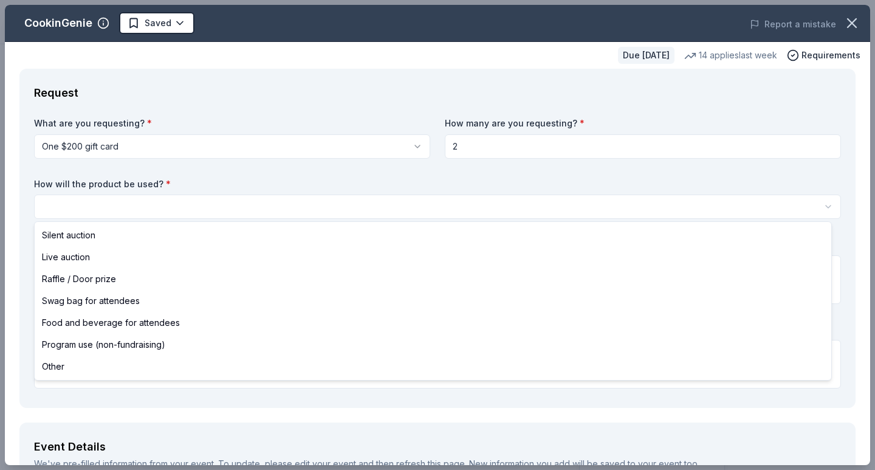
select select "silentAuction"
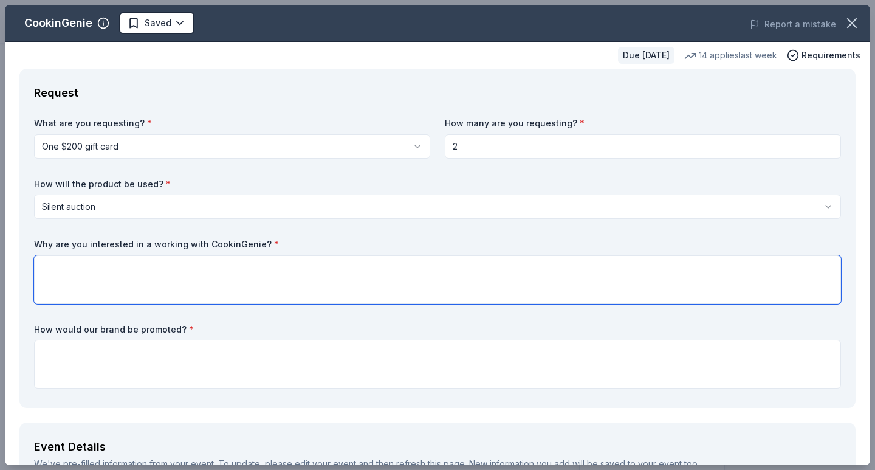
click at [57, 265] on textarea at bounding box center [437, 279] width 807 height 49
type textarea "O"
type textarea "I"
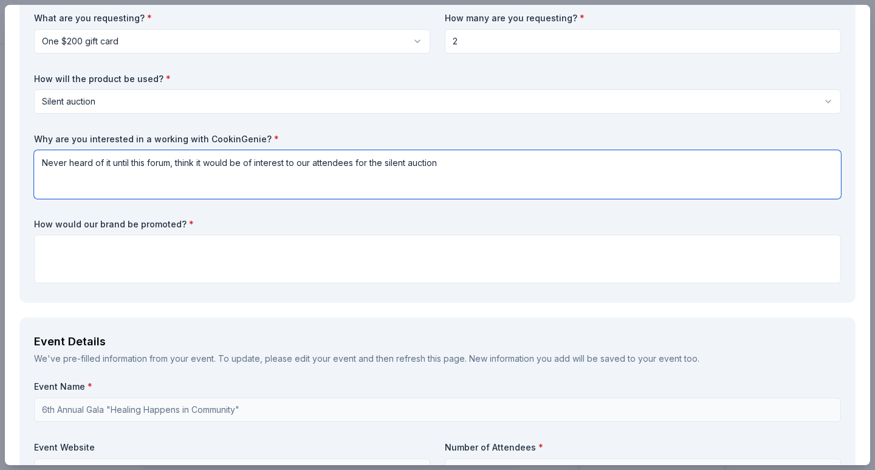
scroll to position [122, 0]
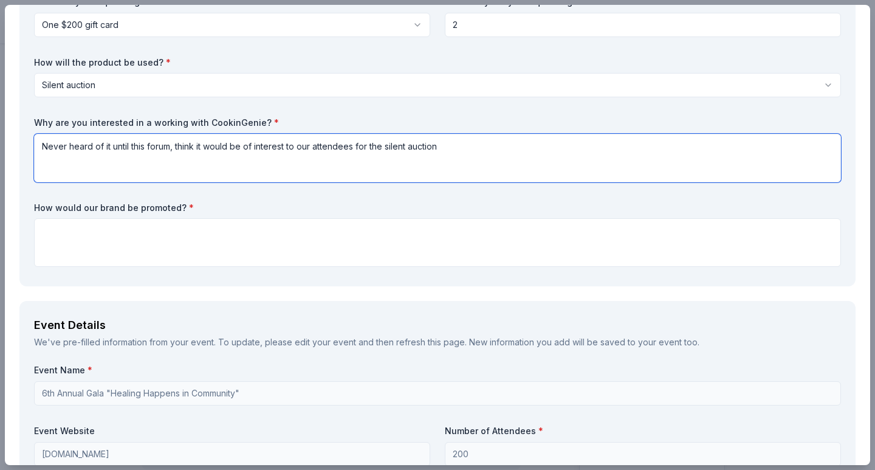
type textarea "Never heard of it until this forum, think it would be of interest to our attend…"
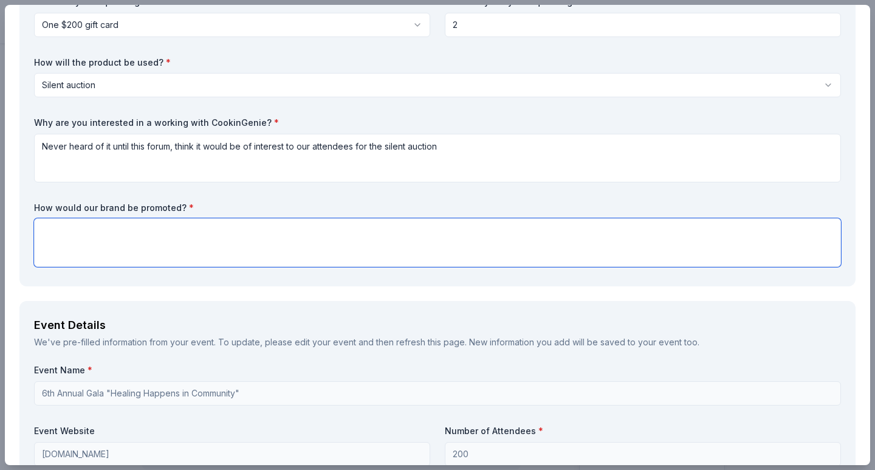
click at [55, 230] on textarea at bounding box center [437, 242] width 807 height 49
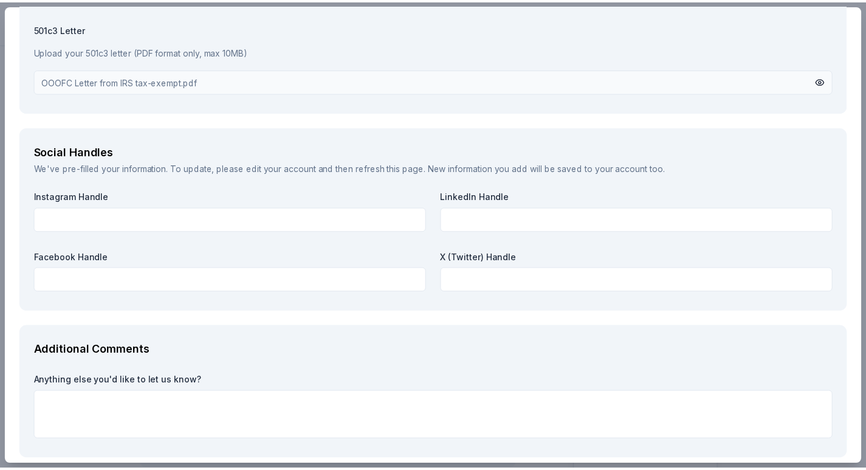
scroll to position [1334, 0]
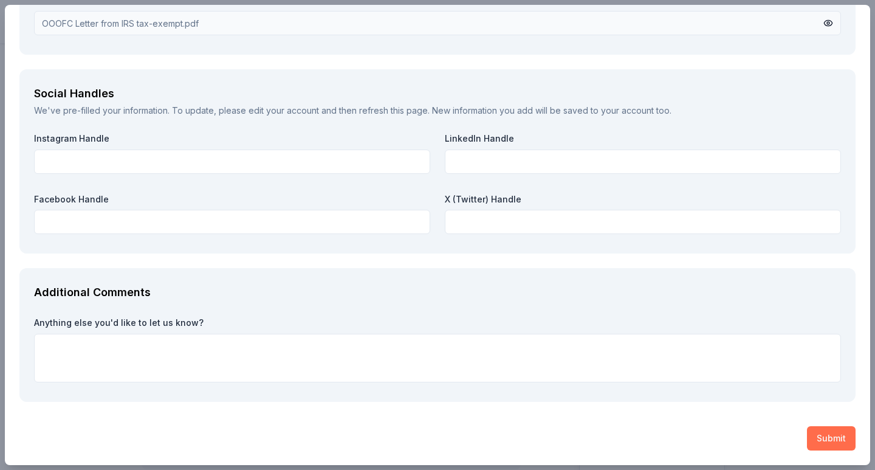
type textarea "on our website and at our event, signage and printed materials"
click at [812, 438] on button "Submit" at bounding box center [831, 438] width 49 height 24
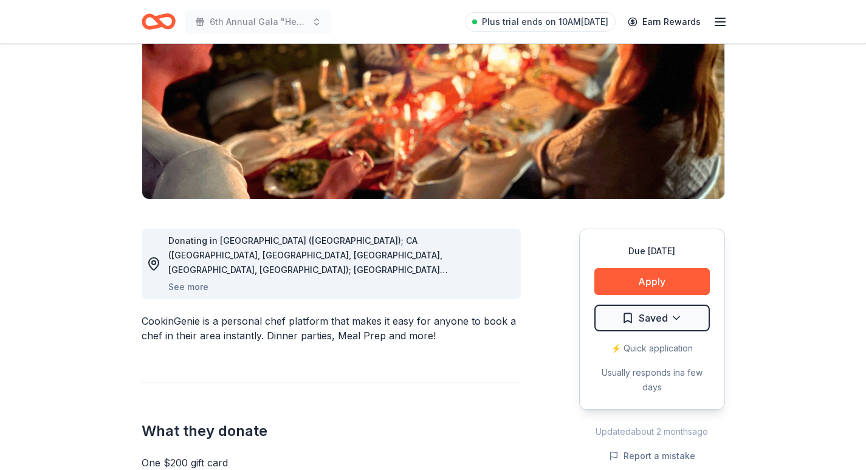
scroll to position [0, 0]
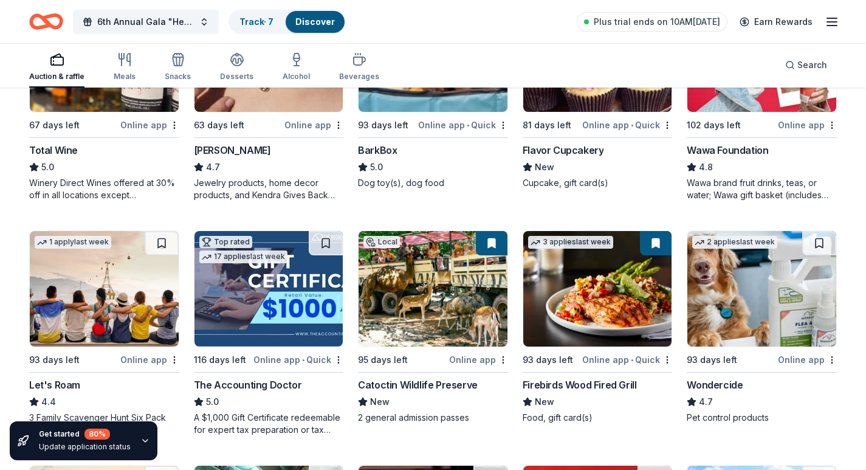
scroll to position [486, 0]
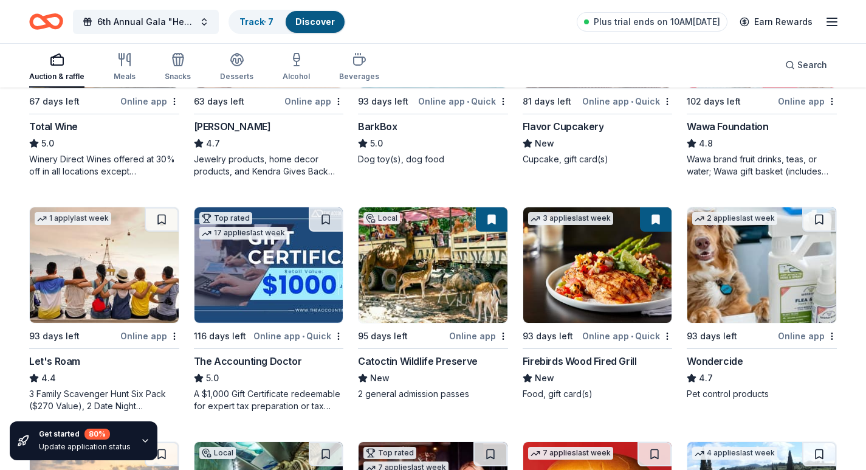
click at [232, 359] on div "The Accounting Doctor" at bounding box center [248, 361] width 108 height 15
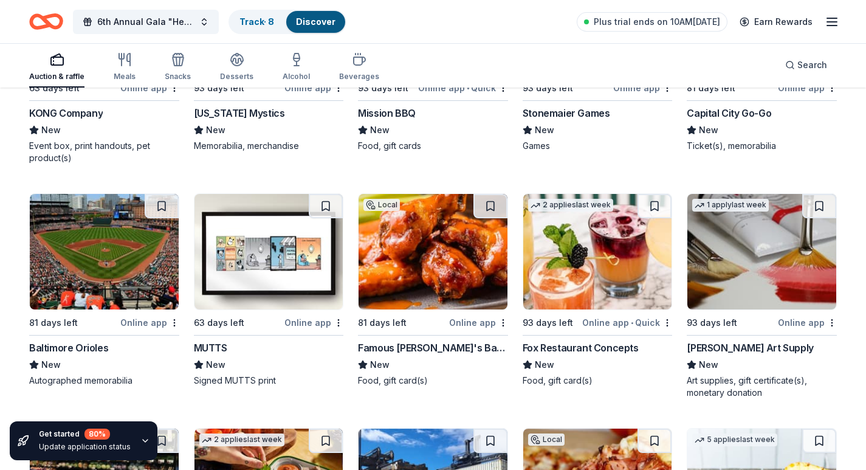
scroll to position [3386, 0]
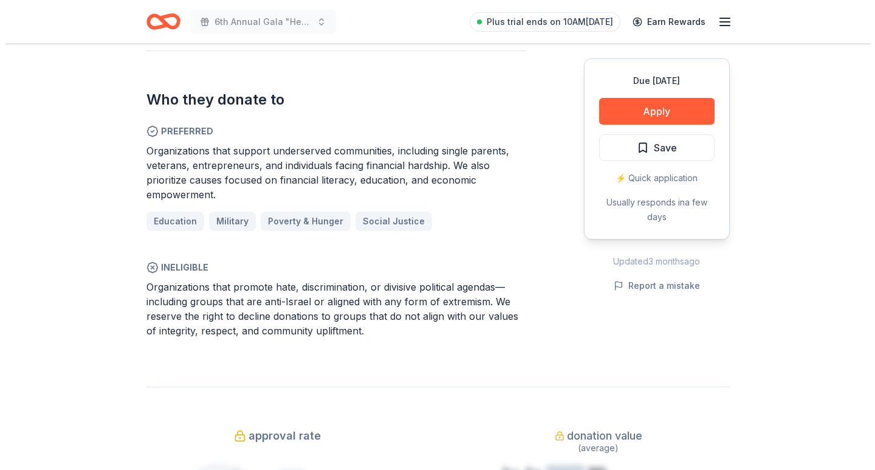
scroll to position [729, 0]
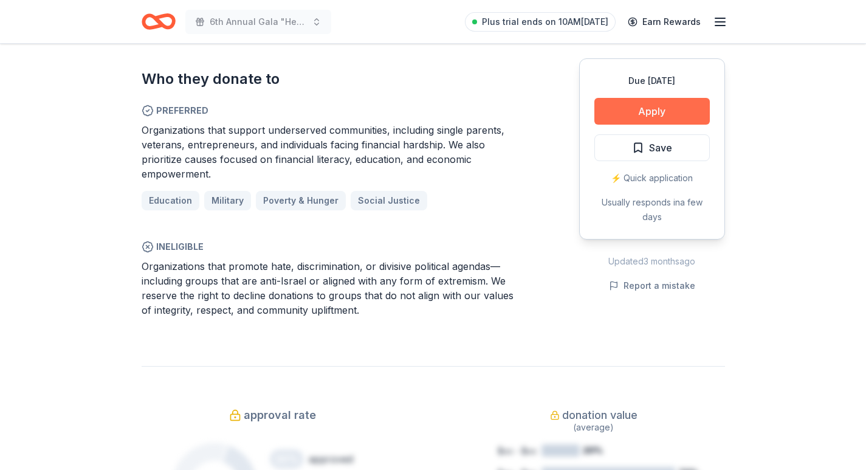
click at [641, 110] on button "Apply" at bounding box center [651, 111] width 115 height 27
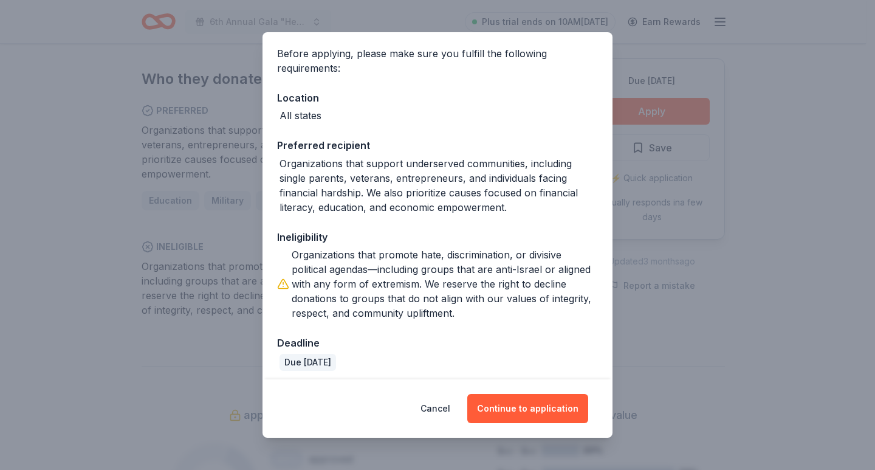
scroll to position [95, 0]
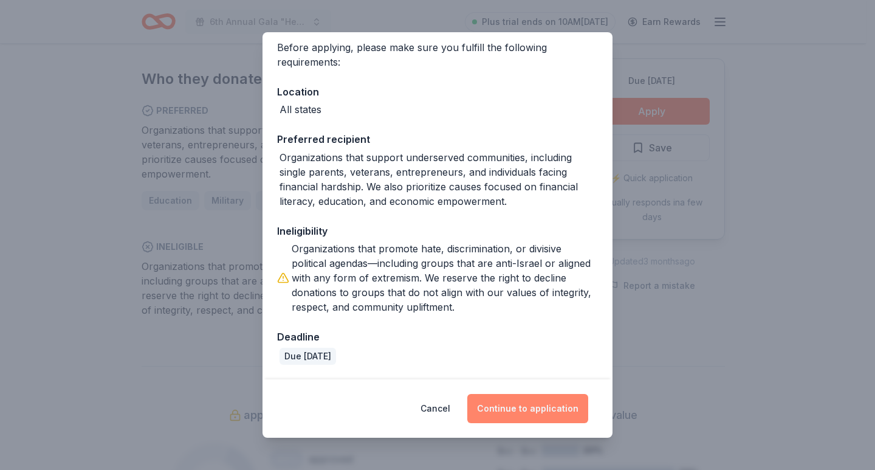
click at [484, 399] on button "Continue to application" at bounding box center [527, 408] width 121 height 29
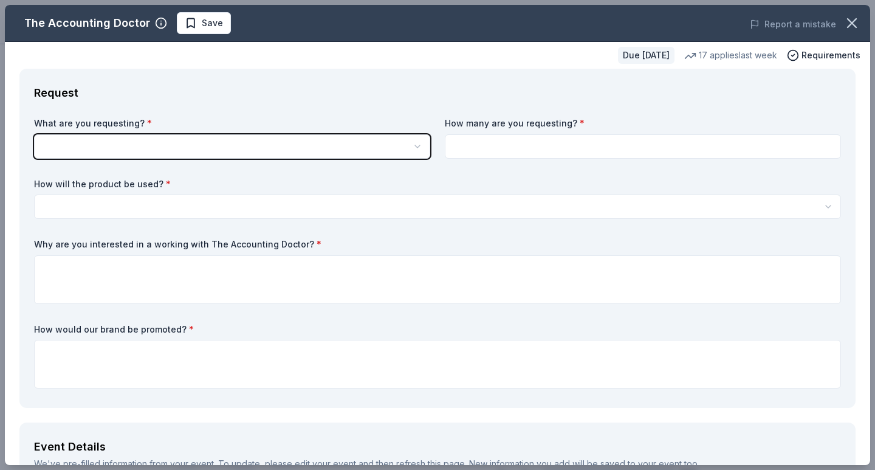
scroll to position [0, 0]
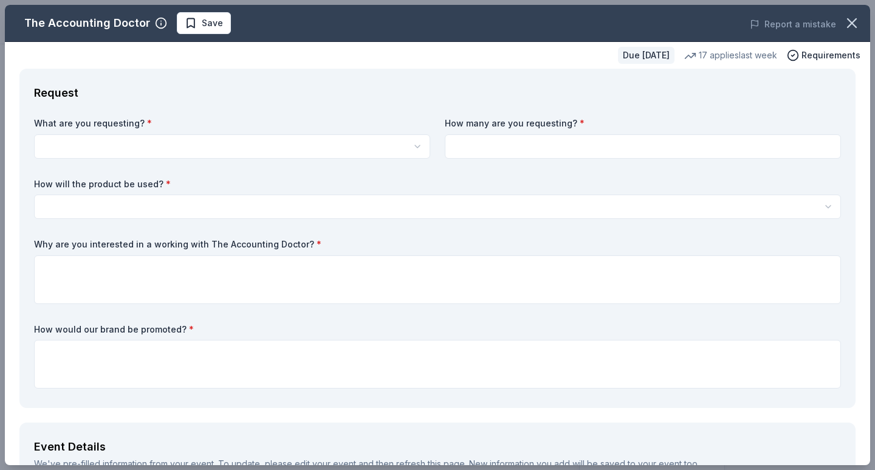
click at [410, 148] on html "6th Annual Gala "Healing Happens in Community" Plus trial ends on 10AM, 9/30 Ea…" at bounding box center [437, 235] width 875 height 470
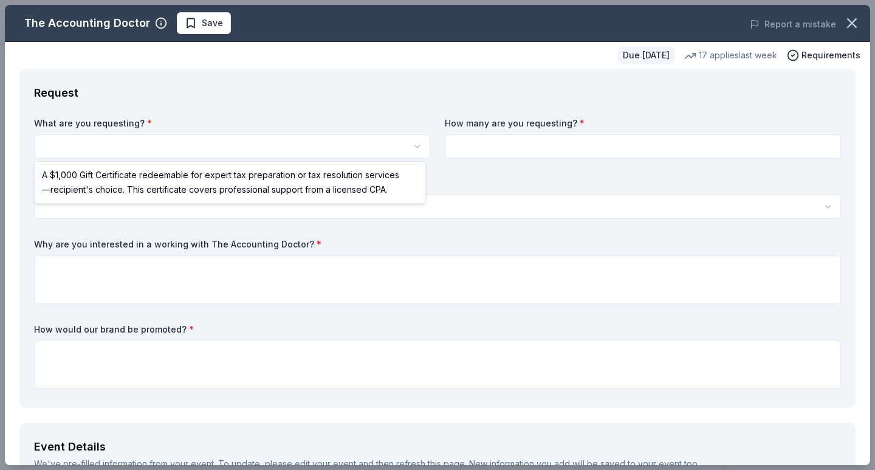
select select "A $1,000 Gift Certificate redeemable for expert tax preparation or tax resoluti…"
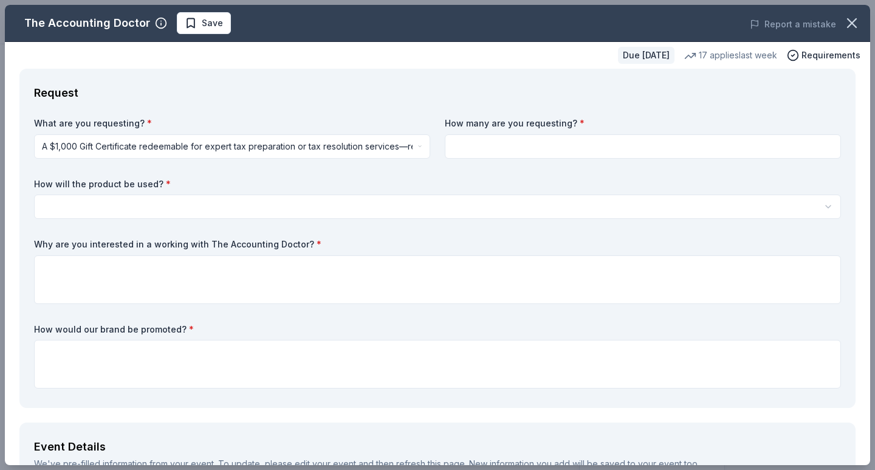
click at [497, 141] on input at bounding box center [643, 146] width 396 height 24
click at [498, 145] on input at bounding box center [643, 146] width 396 height 24
type input "1"
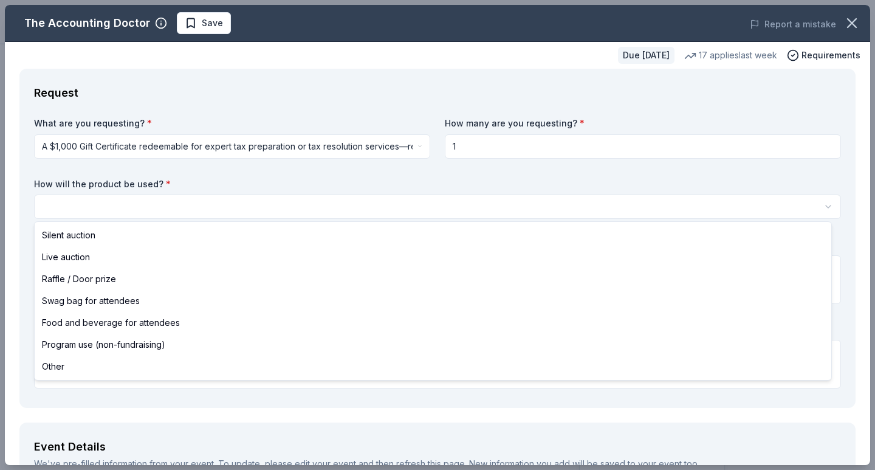
click at [88, 207] on html "6th Annual Gala "Healing Happens in Community" Plus trial ends on 10AM, 9/30 Ea…" at bounding box center [437, 235] width 875 height 470
select select "silentAuction"
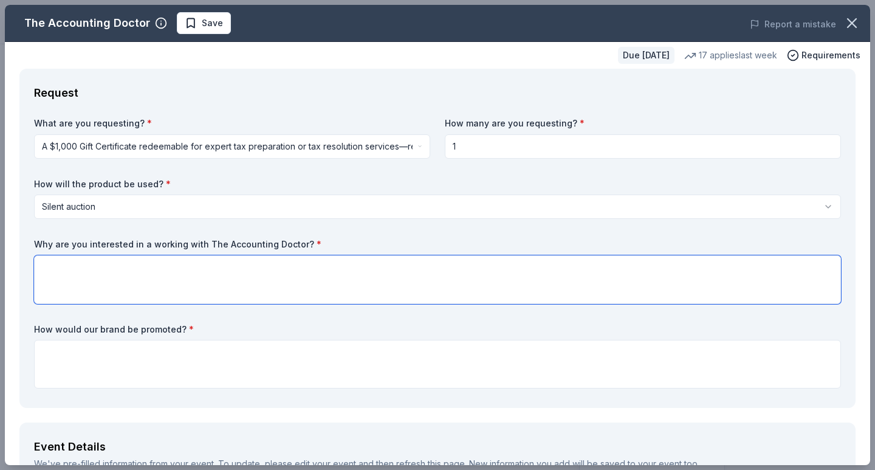
click at [66, 264] on textarea at bounding box center [437, 279] width 807 height 49
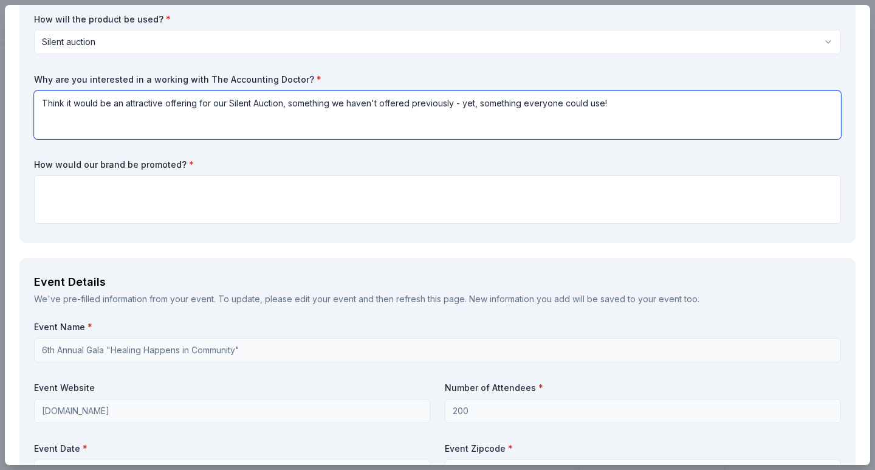
scroll to position [182, 0]
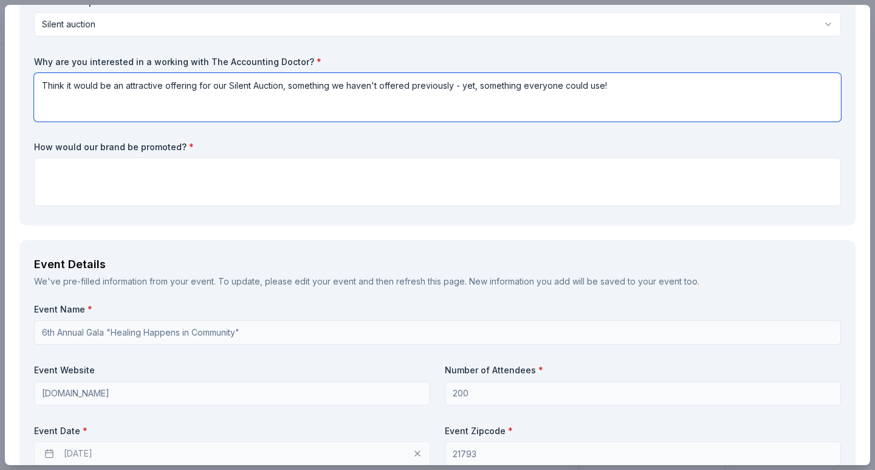
type textarea "Think it would be an attractive offering for our Silent Auction, something we h…"
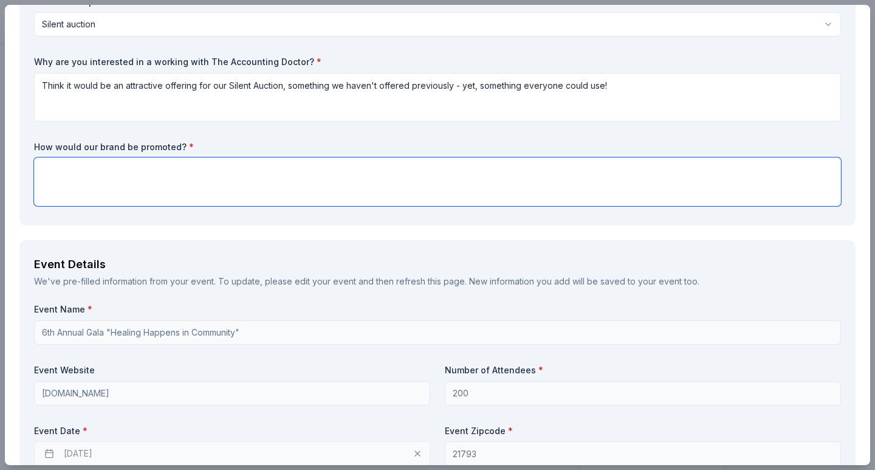
click at [54, 167] on textarea at bounding box center [437, 181] width 807 height 49
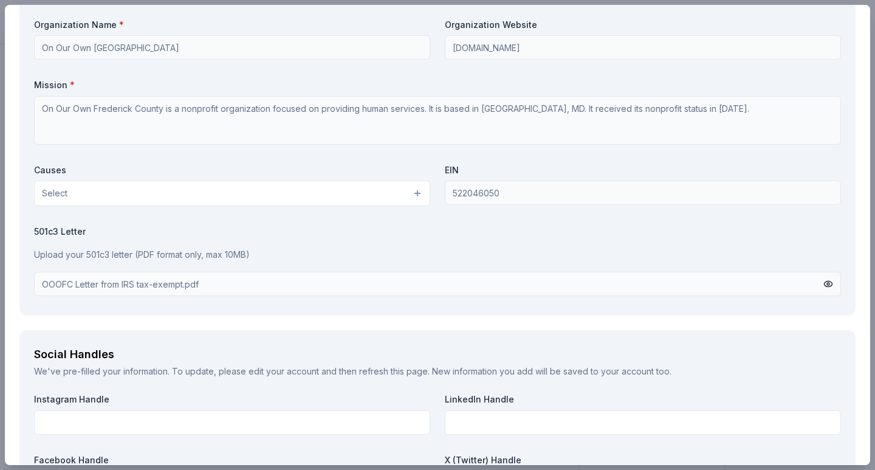
scroll to position [1094, 0]
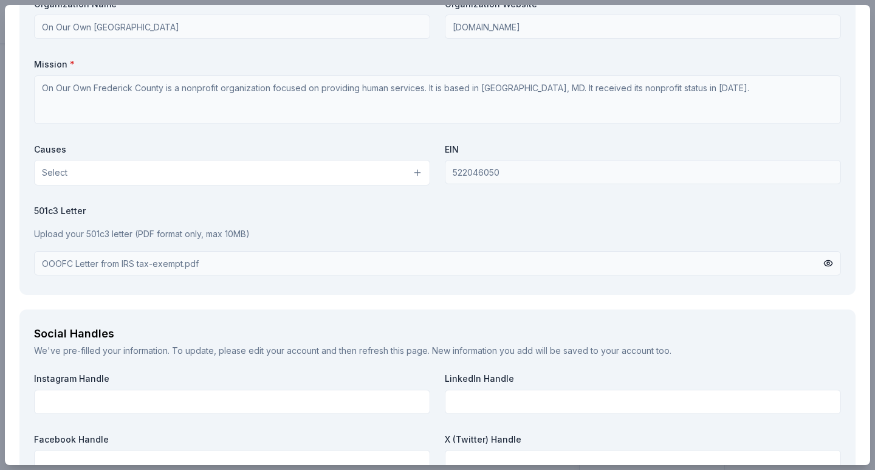
type textarea "at the event, on printed literature for the event and on our website"
click at [102, 173] on button "Select" at bounding box center [232, 173] width 396 height 26
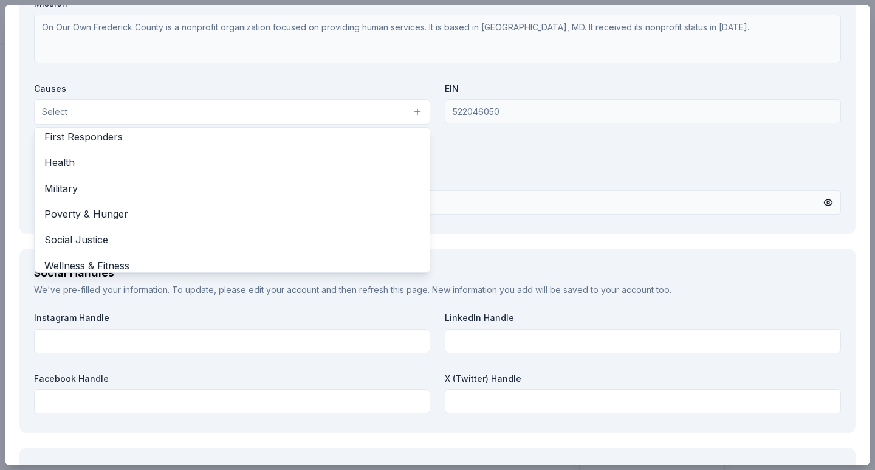
scroll to position [170, 0]
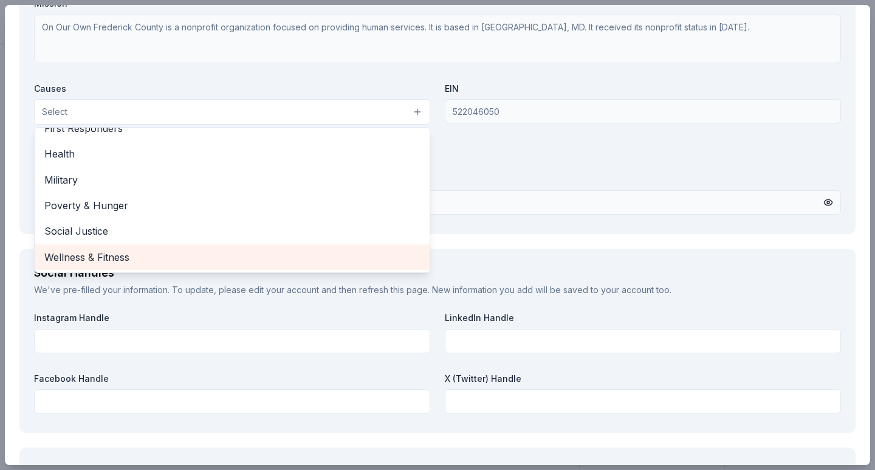
click at [60, 257] on span "Wellness & Fitness" at bounding box center [232, 257] width 376 height 16
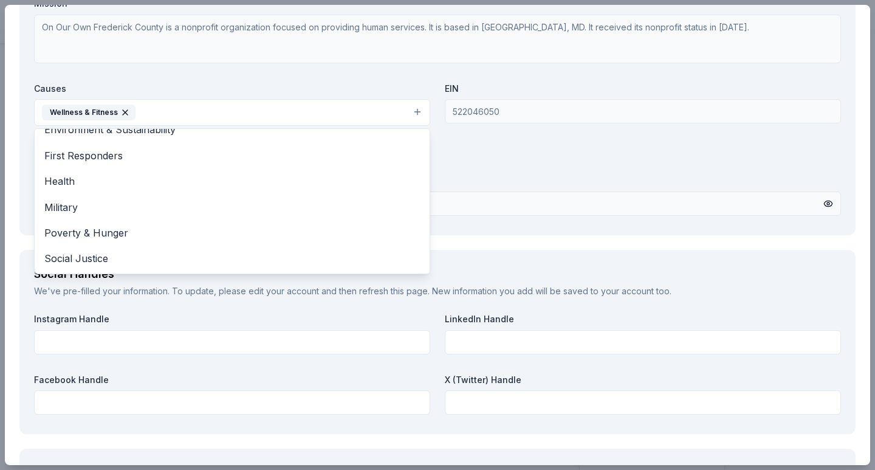
click at [0, 139] on div "The Accounting Doctor Save Report a mistake Due in 116 days 17 applies last wee…" at bounding box center [437, 235] width 875 height 470
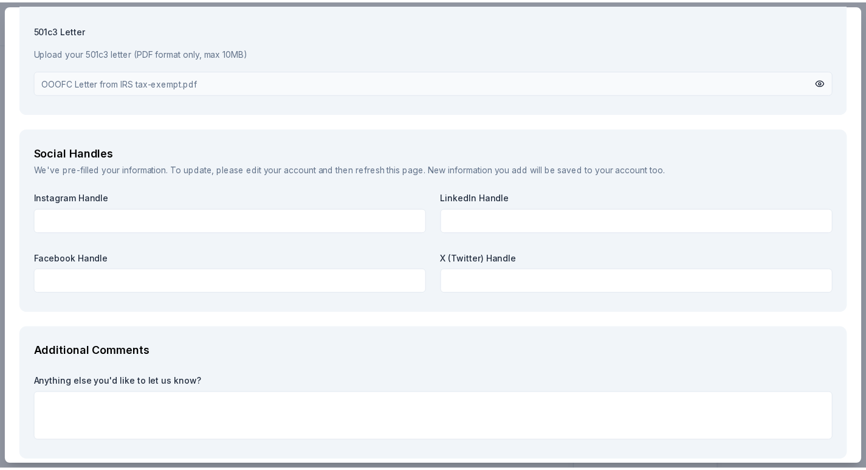
scroll to position [1335, 0]
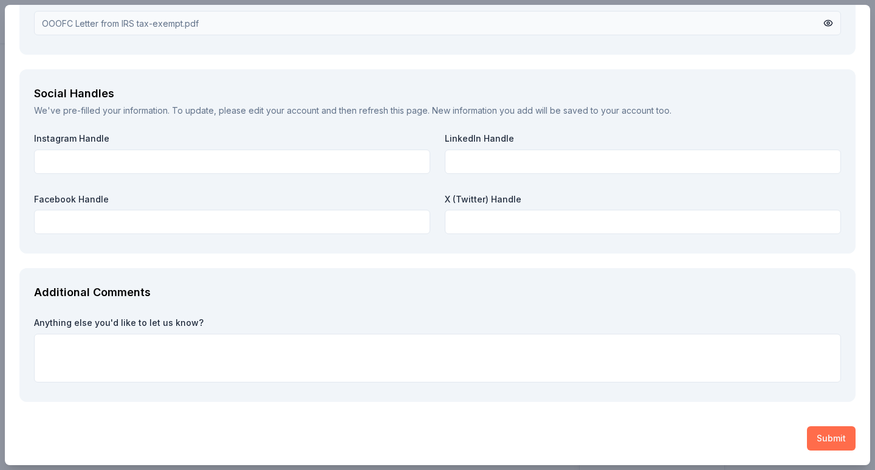
click at [821, 436] on button "Submit" at bounding box center [831, 438] width 49 height 24
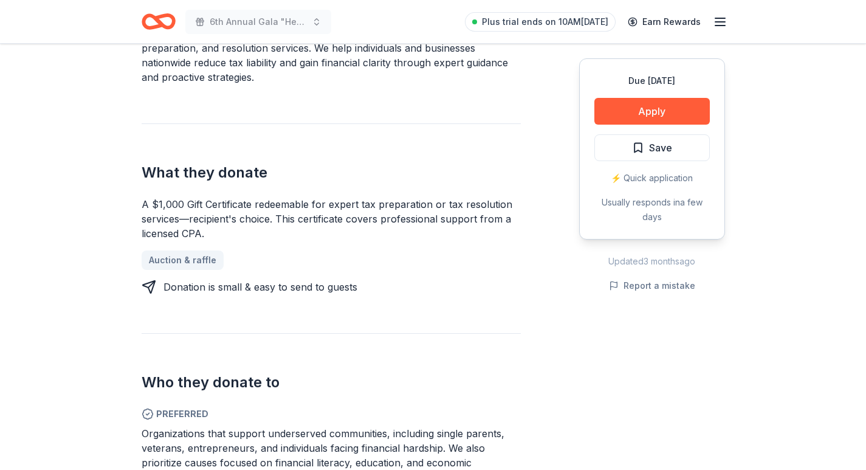
scroll to position [243, 0]
